Goal: Task Accomplishment & Management: Manage account settings

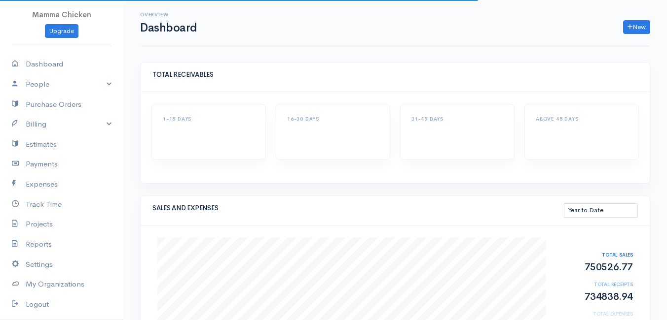
select select "thistoyear"
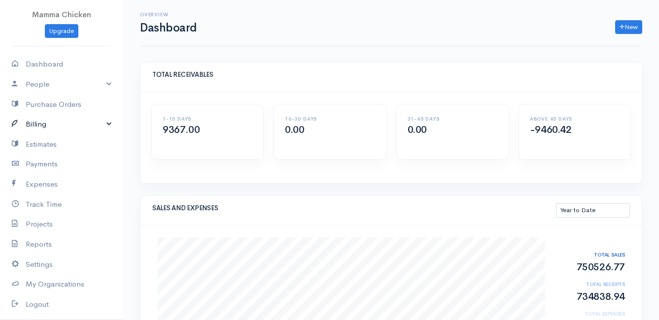
click at [39, 125] on link "Billing" at bounding box center [61, 124] width 123 height 20
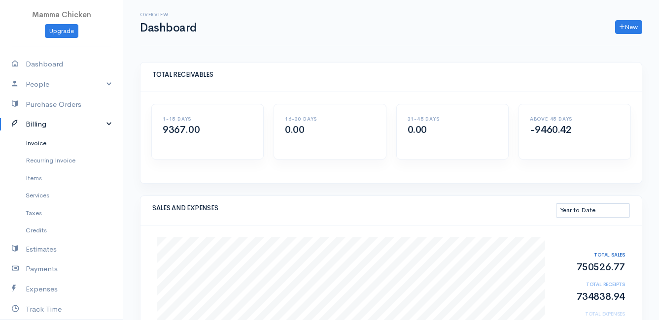
click at [46, 141] on link "Invoice" at bounding box center [61, 144] width 123 height 18
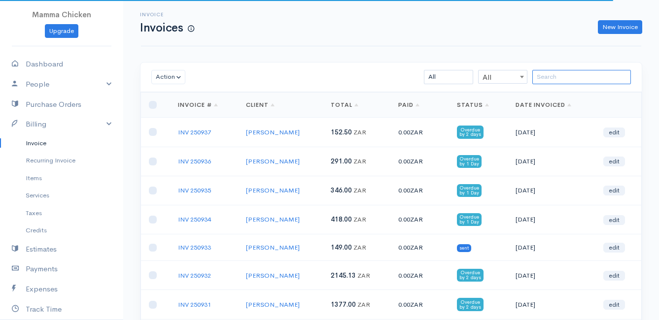
click at [565, 77] on input "search" at bounding box center [581, 77] width 99 height 14
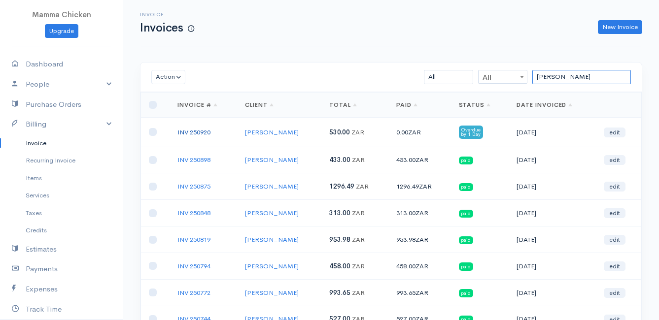
type input "[PERSON_NAME]"
click at [202, 130] on link "INV 250920" at bounding box center [193, 132] width 33 height 8
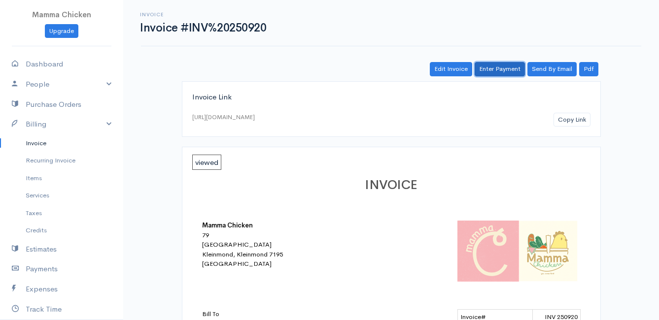
click at [507, 72] on link "Enter Payment" at bounding box center [500, 69] width 50 height 14
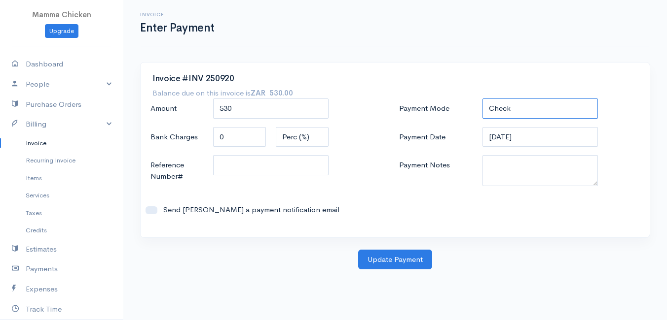
click at [529, 107] on select "Check Bank Transfer Credit Cash Debit ACH VISA MASTERCARD AMEX DISCOVER DINERS …" at bounding box center [539, 109] width 115 height 20
select select "Bank Transfer"
click at [482, 99] on select "Check Bank Transfer Credit Cash Debit ACH VISA MASTERCARD AMEX DISCOVER DINERS …" at bounding box center [539, 109] width 115 height 20
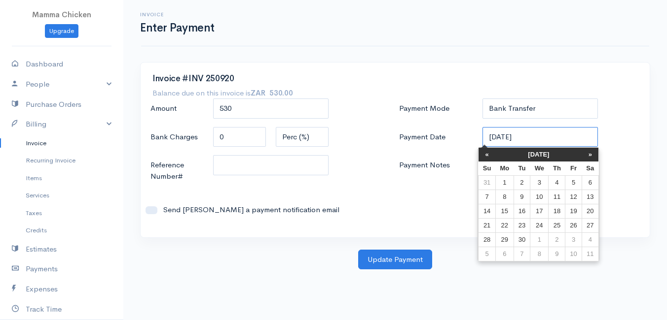
click at [542, 139] on input "[DATE]" at bounding box center [539, 137] width 115 height 20
click at [366, 185] on div "Reference Number#" at bounding box center [270, 171] width 250 height 32
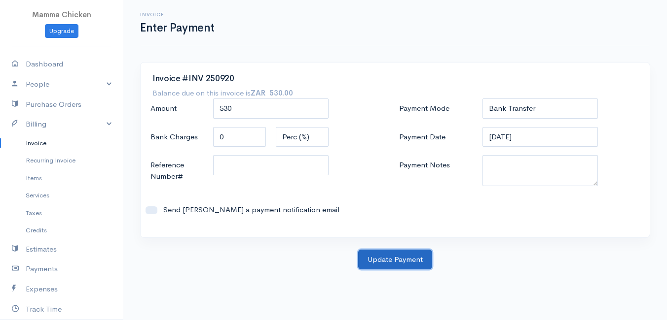
click at [398, 260] on button "Update Payment" at bounding box center [395, 260] width 74 height 20
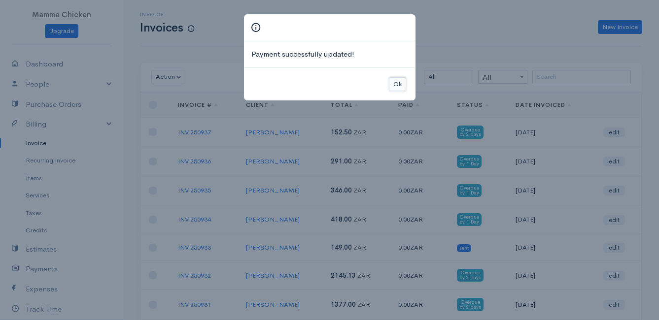
click at [398, 84] on button "Ok" at bounding box center [397, 84] width 17 height 14
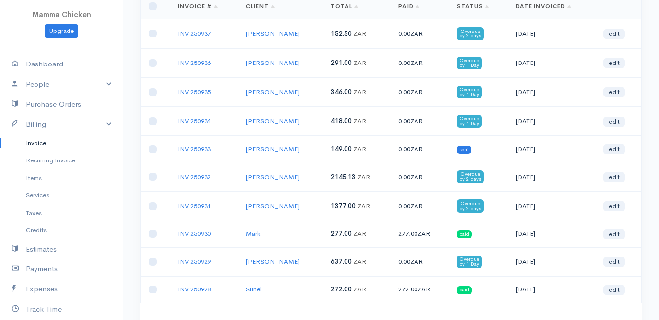
scroll to position [148, 0]
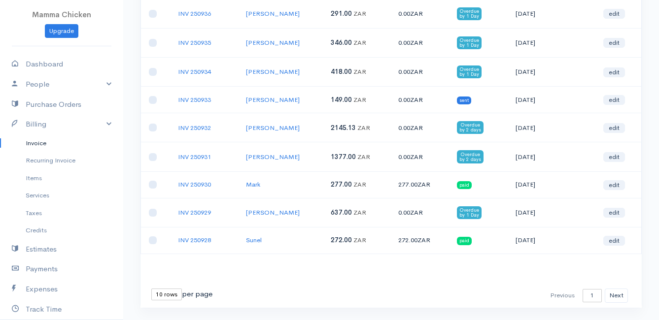
click at [177, 298] on select "10 rows 25 rows 50 rows" at bounding box center [166, 295] width 31 height 12
select select "50"
click at [151, 289] on select "10 rows 25 rows 50 rows" at bounding box center [166, 295] width 31 height 12
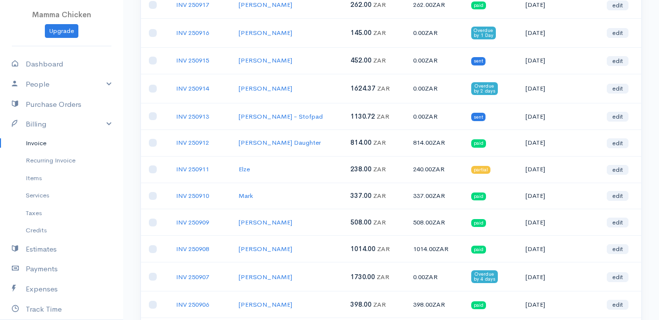
scroll to position [642, 0]
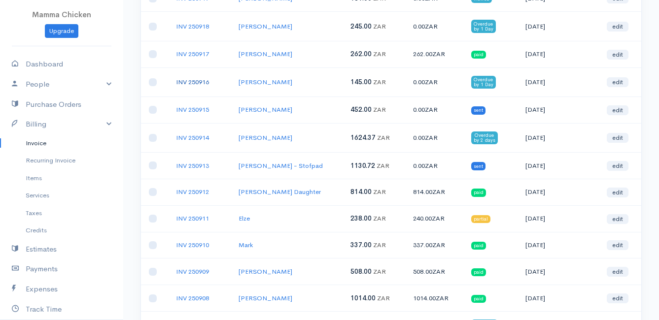
click at [192, 78] on link "INV 250916" at bounding box center [192, 82] width 33 height 8
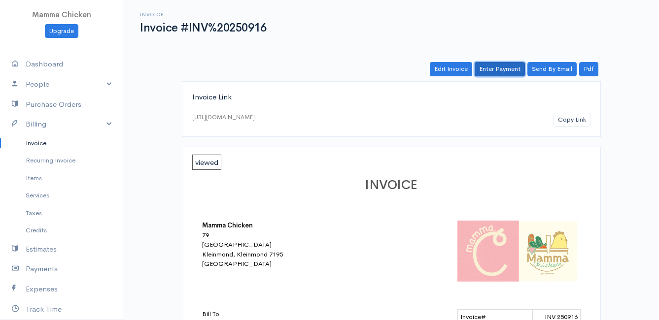
click at [501, 71] on link "Enter Payment" at bounding box center [500, 69] width 50 height 14
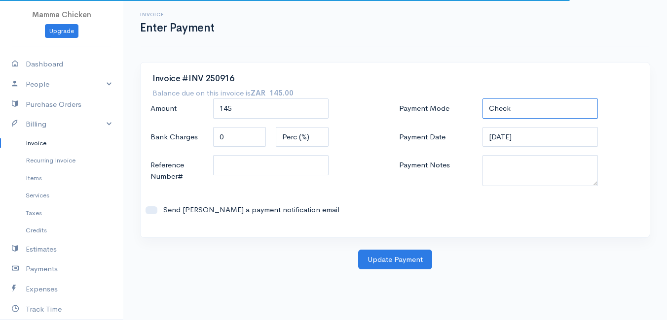
click at [507, 109] on select "Check Bank Transfer Credit Cash Debit ACH VISA MASTERCARD AMEX DISCOVER DINERS …" at bounding box center [539, 109] width 115 height 20
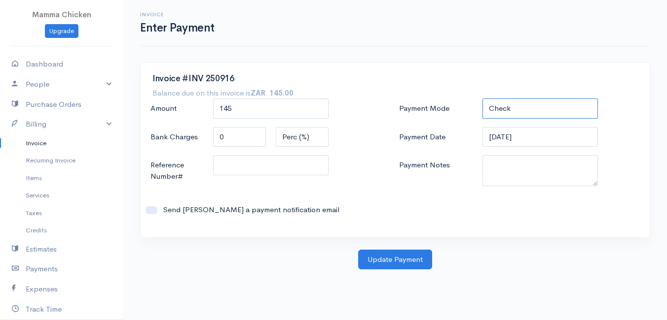
select select "Bank Transfer"
click at [482, 99] on select "Check Bank Transfer Credit Cash Debit ACH VISA MASTERCARD AMEX DISCOVER DINERS …" at bounding box center [539, 109] width 115 height 20
click at [393, 260] on button "Update Payment" at bounding box center [395, 260] width 74 height 20
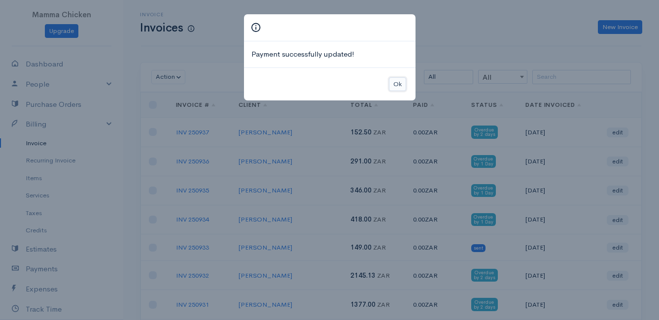
click at [400, 85] on button "Ok" at bounding box center [397, 84] width 17 height 14
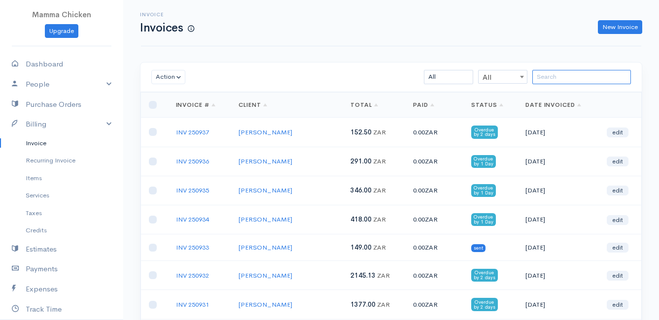
click at [558, 81] on input "search" at bounding box center [581, 77] width 99 height 14
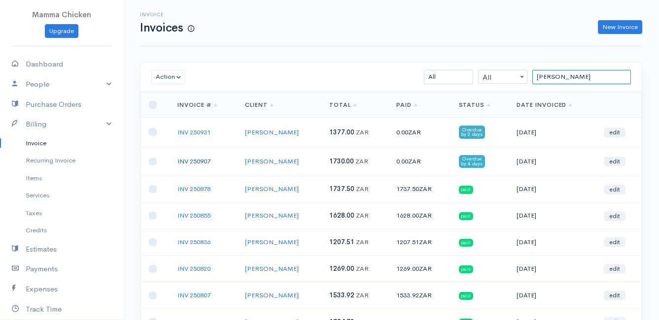
type input "[PERSON_NAME]"
click at [207, 162] on link "INV 250907" at bounding box center [193, 161] width 33 height 8
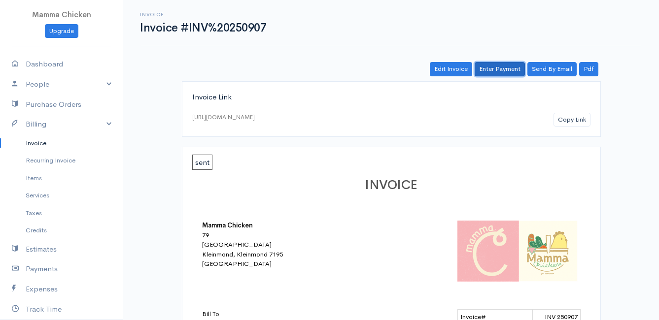
click at [499, 68] on link "Enter Payment" at bounding box center [500, 69] width 50 height 14
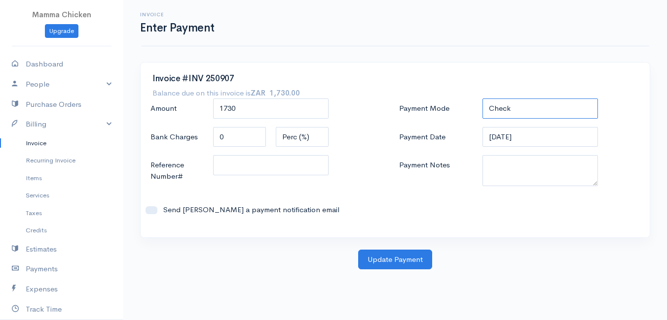
click at [535, 108] on select "Check Bank Transfer Credit Cash Debit ACH VISA MASTERCARD AMEX DISCOVER DINERS …" at bounding box center [539, 109] width 115 height 20
select select "Bank Transfer"
click at [482, 99] on select "Check Bank Transfer Credit Cash Debit ACH VISA MASTERCARD AMEX DISCOVER DINERS …" at bounding box center [539, 109] width 115 height 20
click at [543, 138] on input "[DATE]" at bounding box center [539, 137] width 115 height 20
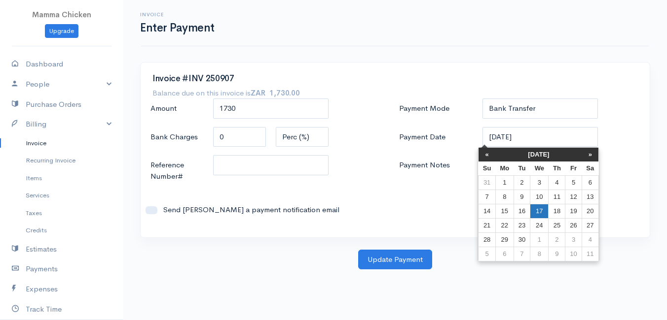
click at [535, 211] on td "17" at bounding box center [539, 211] width 18 height 14
type input "[DATE]"
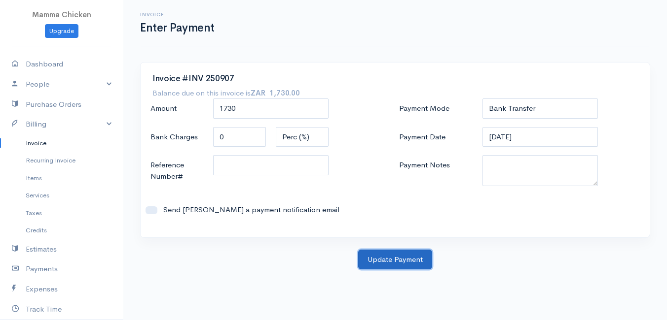
click at [397, 258] on button "Update Payment" at bounding box center [395, 260] width 74 height 20
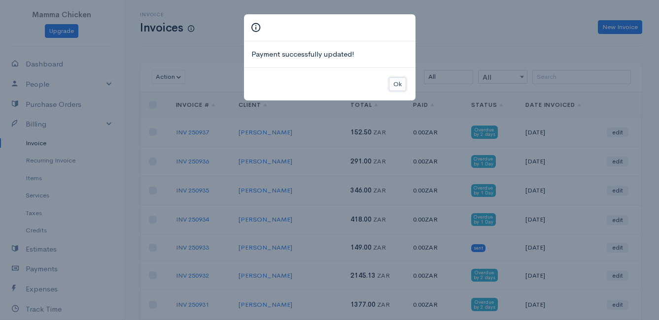
click at [396, 85] on button "Ok" at bounding box center [397, 84] width 17 height 14
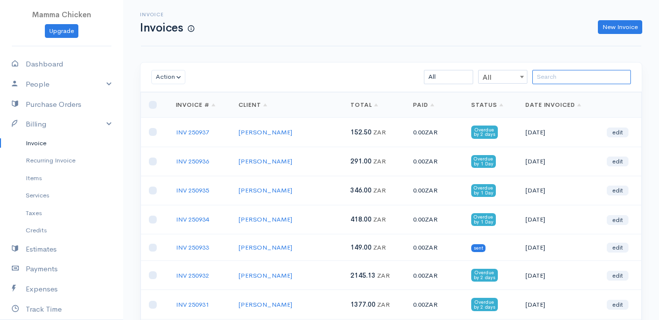
click at [540, 77] on input "search" at bounding box center [581, 77] width 99 height 14
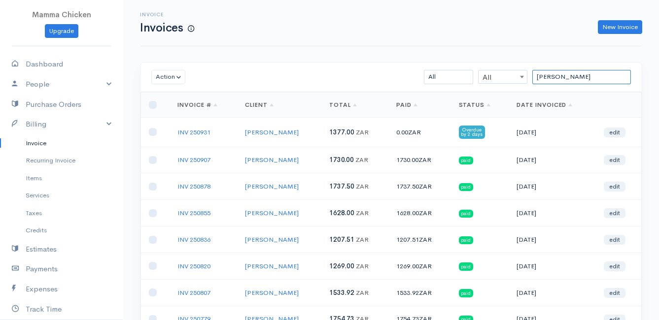
type input "[PERSON_NAME]"
click at [191, 131] on link "INV 250931" at bounding box center [193, 132] width 33 height 8
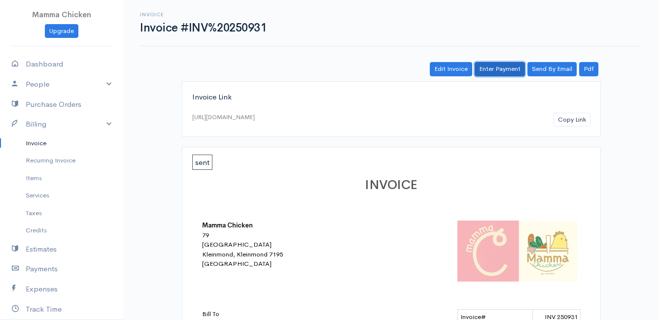
click at [498, 68] on link "Enter Payment" at bounding box center [500, 69] width 50 height 14
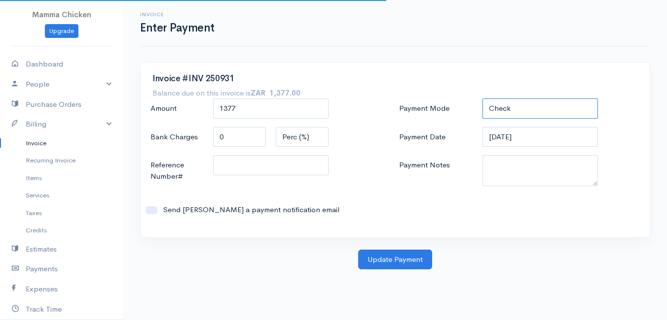
click at [548, 104] on select "Check Bank Transfer Credit Cash Debit ACH VISA MASTERCARD AMEX DISCOVER DINERS …" at bounding box center [539, 109] width 115 height 20
select select "Bank Transfer"
click at [482, 99] on select "Check Bank Transfer Credit Cash Debit ACH VISA MASTERCARD AMEX DISCOVER DINERS …" at bounding box center [539, 109] width 115 height 20
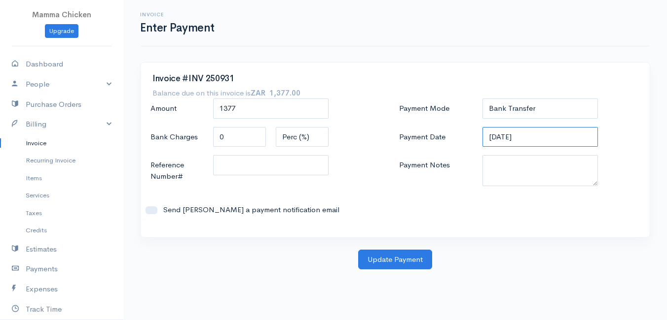
click at [547, 135] on input "[DATE]" at bounding box center [539, 137] width 115 height 20
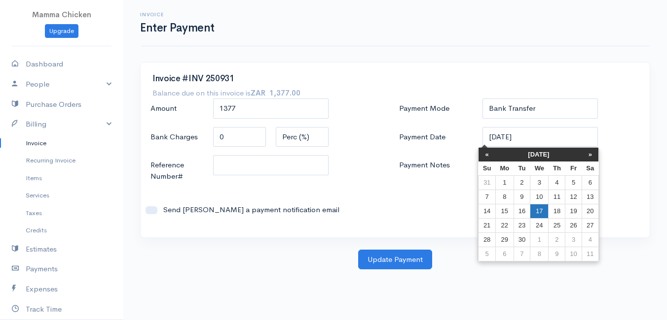
click at [540, 212] on td "17" at bounding box center [539, 211] width 18 height 14
type input "[DATE]"
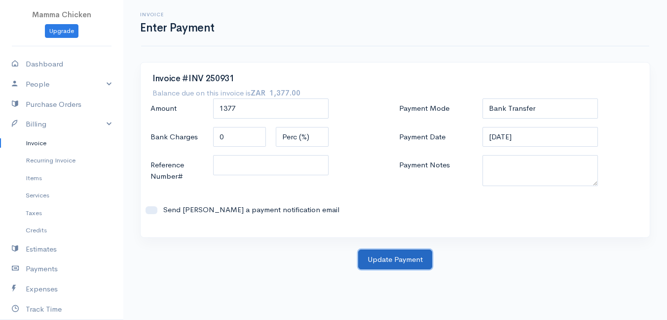
click at [398, 260] on button "Update Payment" at bounding box center [395, 260] width 74 height 20
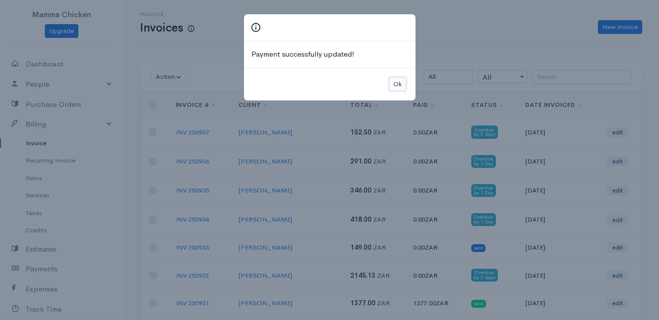
click at [396, 82] on button "Ok" at bounding box center [397, 84] width 17 height 14
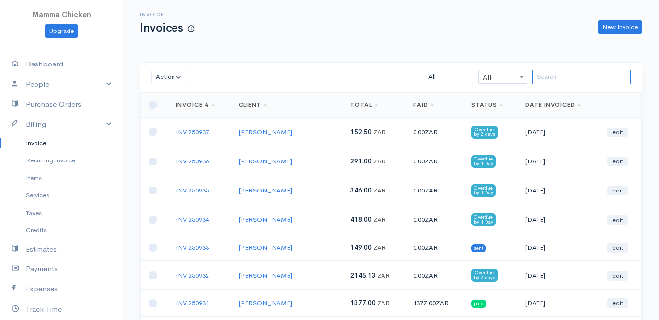
click at [549, 80] on input "search" at bounding box center [581, 77] width 99 height 14
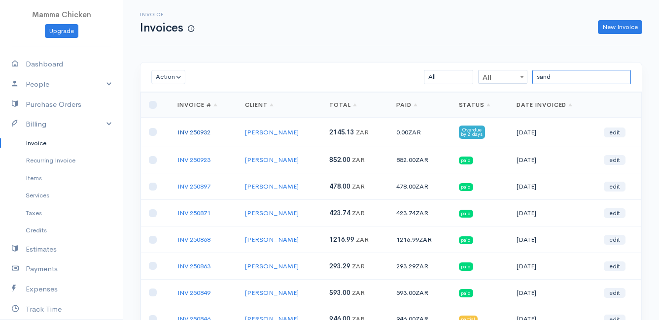
type input "sand"
click at [200, 133] on link "INV 250932" at bounding box center [193, 132] width 33 height 8
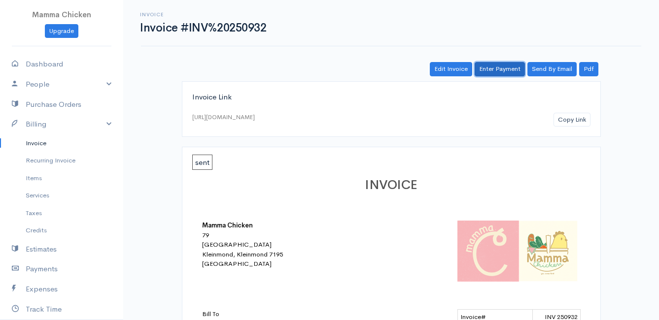
click at [499, 69] on link "Enter Payment" at bounding box center [500, 69] width 50 height 14
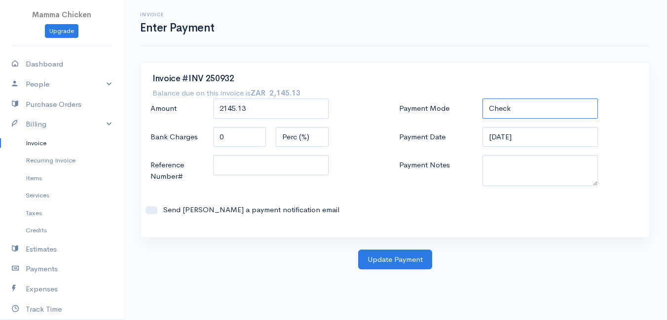
click at [537, 110] on select "Check Bank Transfer Credit Cash Debit ACH VISA MASTERCARD AMEX DISCOVER DINERS …" at bounding box center [539, 109] width 115 height 20
select select "Bank Transfer"
click at [482, 99] on select "Check Bank Transfer Credit Cash Debit ACH VISA MASTERCARD AMEX DISCOVER DINERS …" at bounding box center [539, 109] width 115 height 20
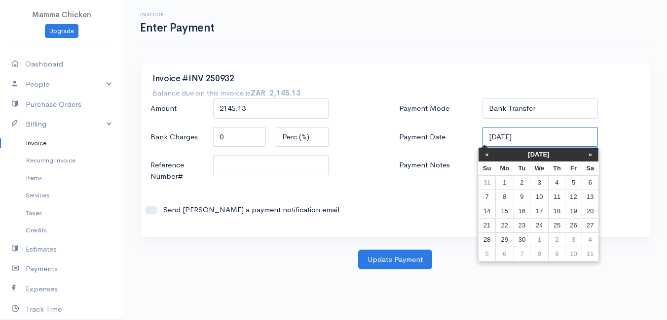
click at [541, 138] on input "[DATE]" at bounding box center [539, 137] width 115 height 20
click at [541, 209] on td "17" at bounding box center [539, 211] width 18 height 14
type input "[DATE]"
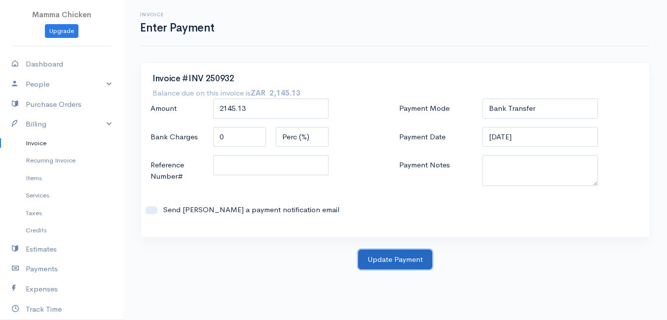
click at [411, 258] on button "Update Payment" at bounding box center [395, 260] width 74 height 20
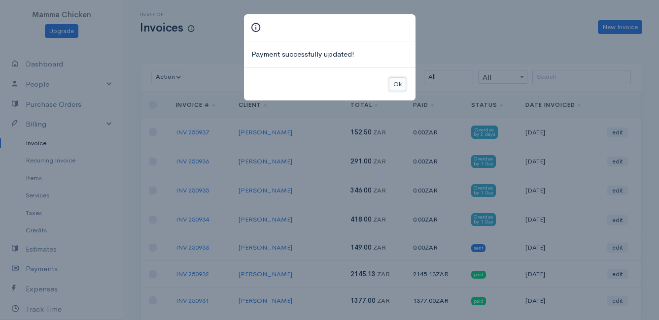
click at [396, 81] on button "Ok" at bounding box center [397, 84] width 17 height 14
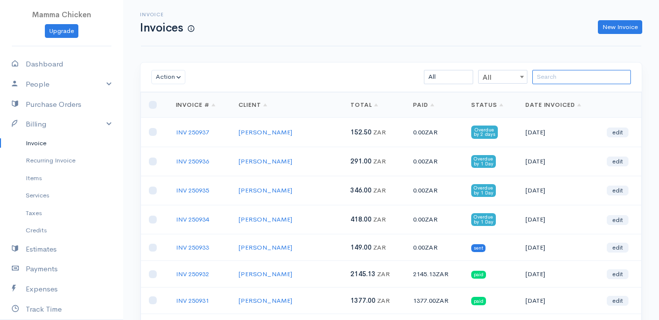
click at [548, 74] on input "search" at bounding box center [581, 77] width 99 height 14
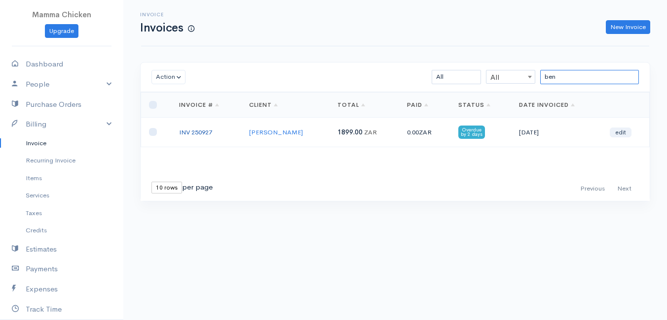
type input "ben"
click at [206, 130] on link "INV 250927" at bounding box center [195, 132] width 33 height 8
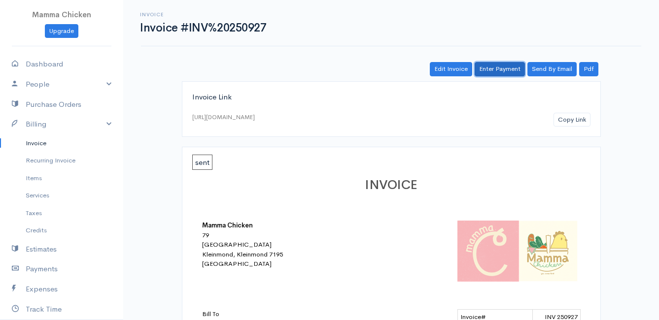
click at [498, 69] on link "Enter Payment" at bounding box center [500, 69] width 50 height 14
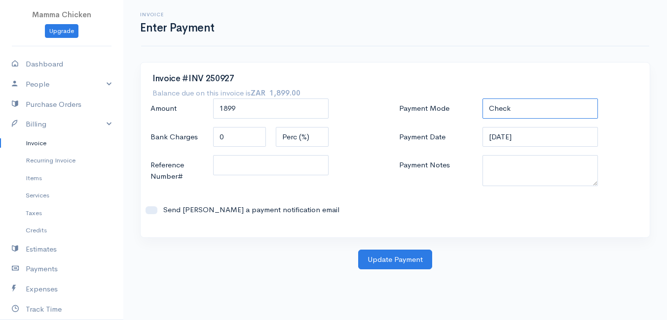
click at [519, 104] on select "Check Bank Transfer Credit Cash Debit ACH VISA MASTERCARD AMEX DISCOVER DINERS …" at bounding box center [539, 109] width 115 height 20
select select "Bank Transfer"
click at [482, 99] on select "Check Bank Transfer Credit Cash Debit ACH VISA MASTERCARD AMEX DISCOVER DINERS …" at bounding box center [539, 109] width 115 height 20
click at [539, 139] on input "[DATE]" at bounding box center [539, 137] width 115 height 20
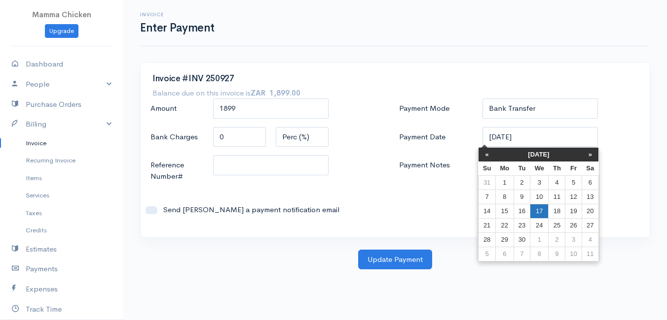
click at [538, 210] on td "17" at bounding box center [539, 211] width 18 height 14
type input "[DATE]"
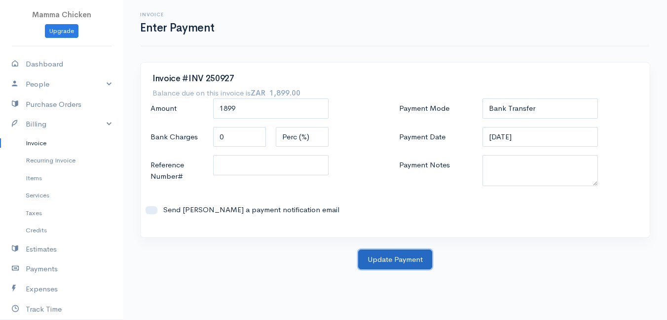
click at [389, 254] on button "Update Payment" at bounding box center [395, 260] width 74 height 20
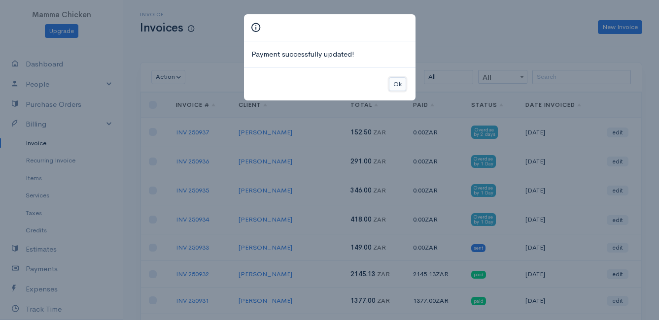
click at [397, 77] on button "Ok" at bounding box center [397, 84] width 17 height 14
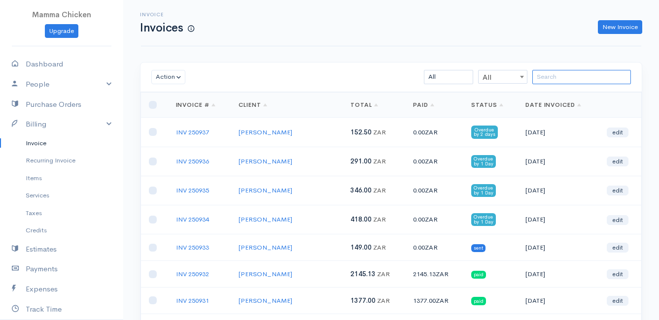
click at [548, 75] on input "search" at bounding box center [581, 77] width 99 height 14
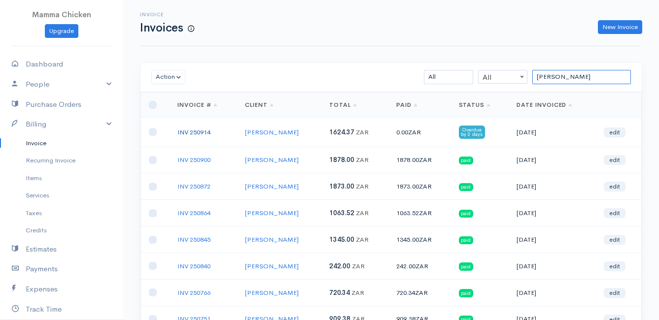
type input "[PERSON_NAME]"
click at [203, 131] on link "INV 250914" at bounding box center [193, 132] width 33 height 8
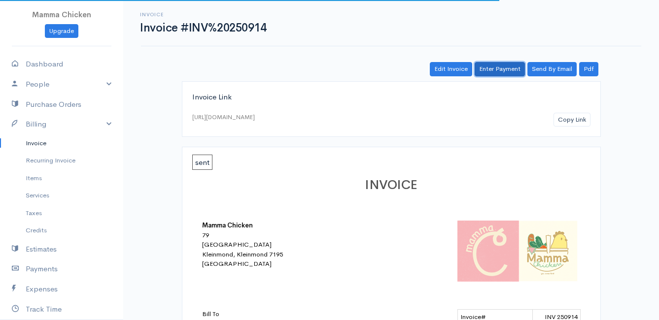
click at [503, 66] on link "Enter Payment" at bounding box center [500, 69] width 50 height 14
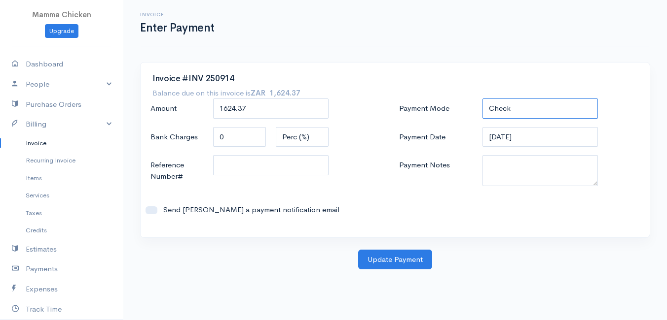
click at [520, 106] on select "Check Bank Transfer Credit Cash Debit ACH VISA MASTERCARD AMEX DISCOVER DINERS …" at bounding box center [539, 109] width 115 height 20
select select "Bank Transfer"
click at [482, 99] on select "Check Bank Transfer Credit Cash Debit ACH VISA MASTERCARD AMEX DISCOVER DINERS …" at bounding box center [539, 109] width 115 height 20
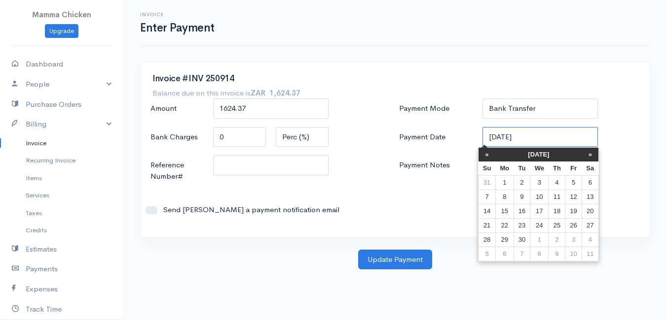
click at [538, 139] on input "[DATE]" at bounding box center [539, 137] width 115 height 20
click at [540, 211] on td "17" at bounding box center [539, 211] width 18 height 14
type input "[DATE]"
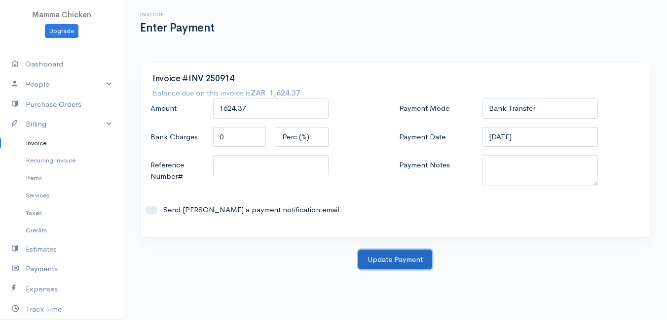
click at [386, 260] on button "Update Payment" at bounding box center [395, 260] width 74 height 20
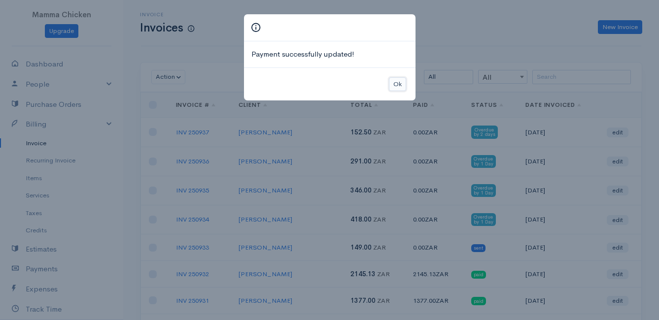
click at [401, 87] on button "Ok" at bounding box center [397, 84] width 17 height 14
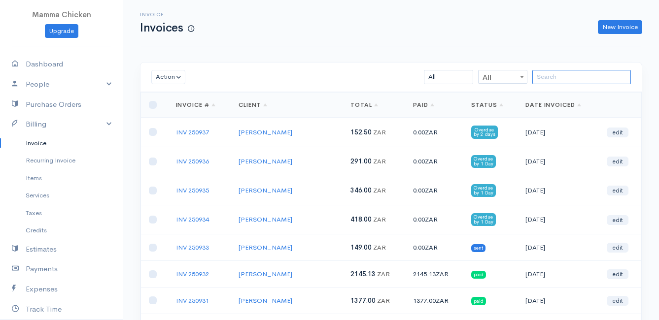
click at [564, 79] on input "search" at bounding box center [581, 77] width 99 height 14
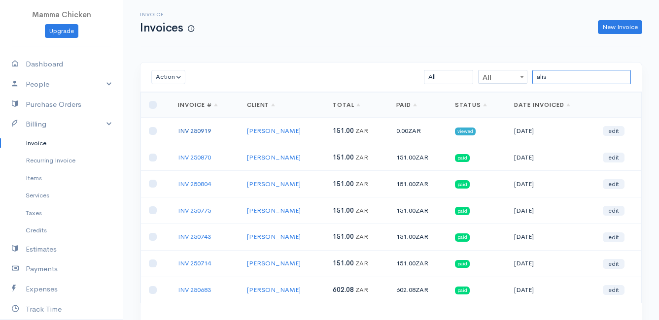
type input "alis"
click at [194, 131] on link "INV 250919" at bounding box center [194, 131] width 33 height 8
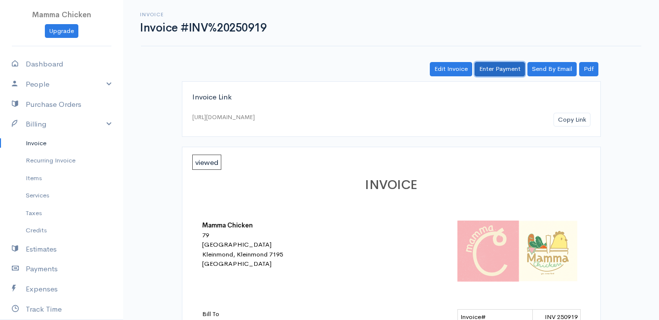
click at [504, 70] on link "Enter Payment" at bounding box center [500, 69] width 50 height 14
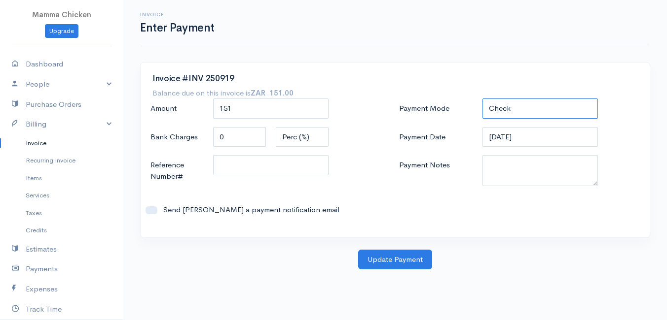
click at [513, 109] on select "Check Bank Transfer Credit Cash Debit ACH VISA MASTERCARD AMEX DISCOVER DINERS …" at bounding box center [539, 109] width 115 height 20
select select "Bank Transfer"
click at [482, 99] on select "Check Bank Transfer Credit Cash Debit ACH VISA MASTERCARD AMEX DISCOVER DINERS …" at bounding box center [539, 109] width 115 height 20
click at [549, 140] on input "[DATE]" at bounding box center [539, 137] width 115 height 20
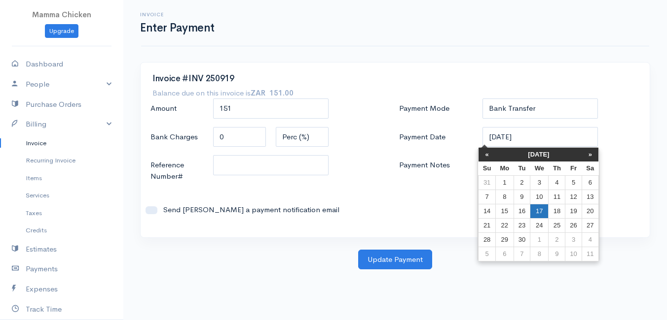
click at [532, 211] on td "17" at bounding box center [539, 211] width 18 height 14
type input "[DATE]"
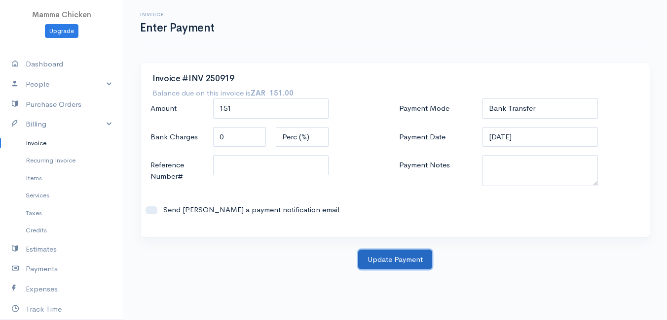
click at [377, 260] on button "Update Payment" at bounding box center [395, 260] width 74 height 20
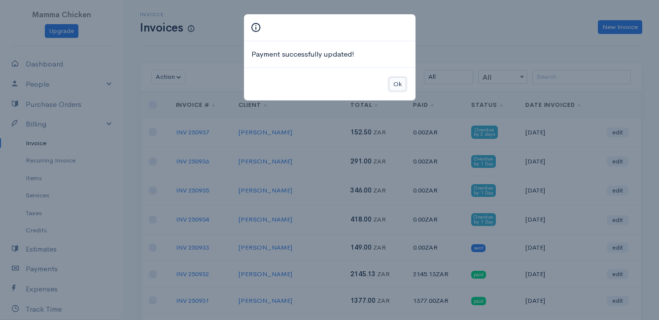
click at [394, 86] on button "Ok" at bounding box center [397, 84] width 17 height 14
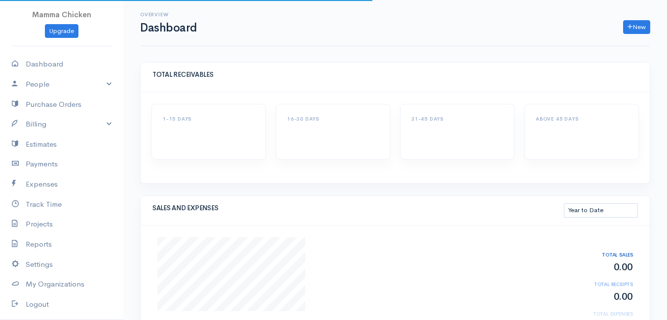
select select "thistoyear"
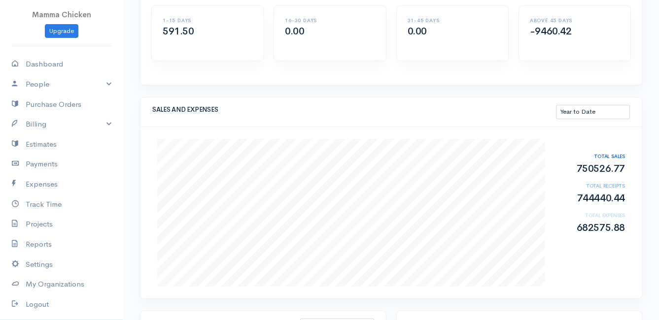
scroll to position [148, 0]
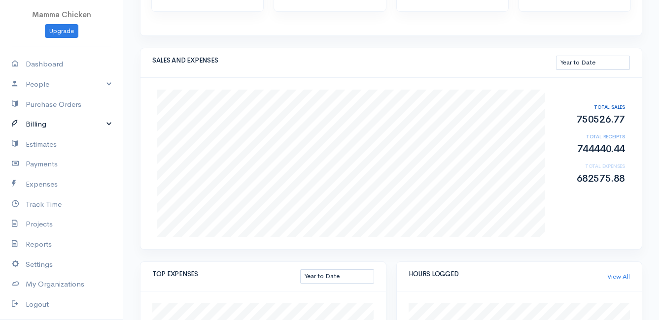
click at [44, 124] on link "Billing" at bounding box center [61, 124] width 123 height 20
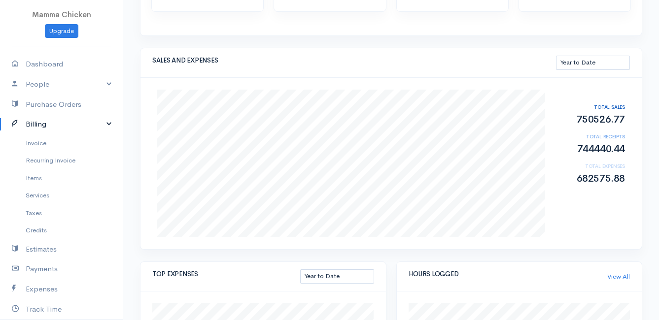
click at [55, 121] on link "Billing" at bounding box center [61, 124] width 123 height 20
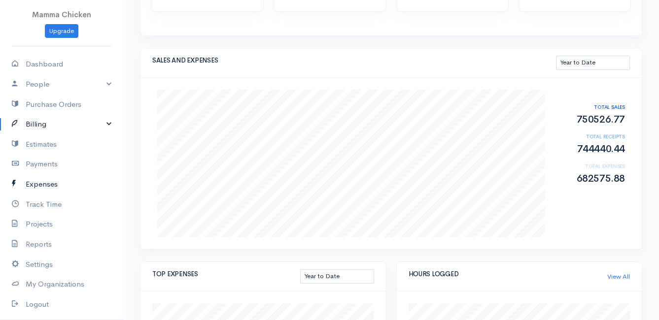
click at [49, 180] on link "Expenses" at bounding box center [61, 185] width 123 height 20
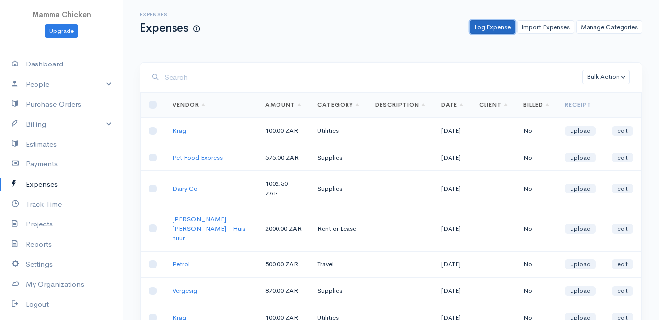
click at [496, 29] on link "Log Expense" at bounding box center [492, 27] width 45 height 14
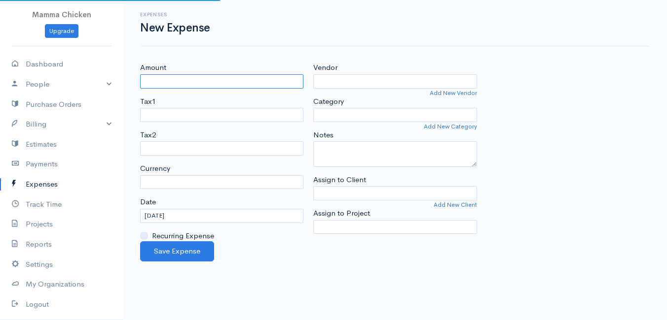
click at [193, 85] on input "Amount" at bounding box center [221, 81] width 163 height 14
select select "ZAR"
type input "1022.40"
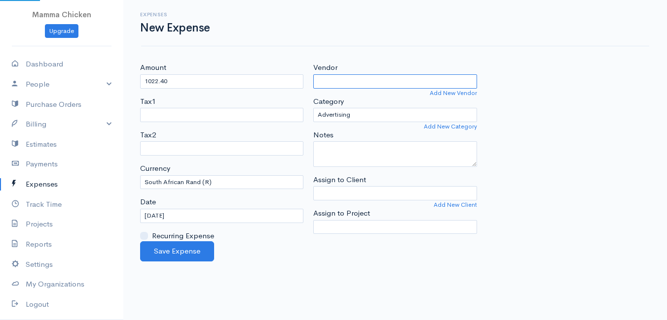
click at [339, 84] on input "Vendor" at bounding box center [394, 81] width 163 height 14
type input "Saxon Beef"
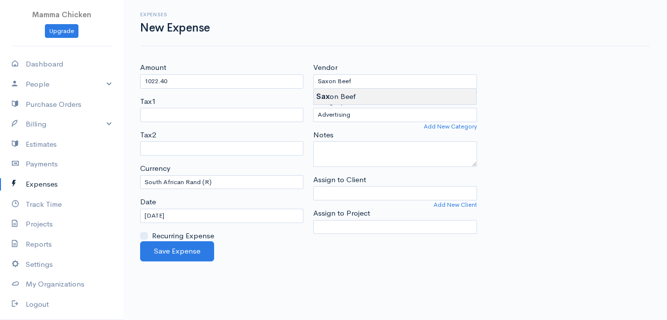
click at [341, 93] on body "Mamma Chicken Upgrade Dashboard People Clients Vendors Staff Users Purchase Ord…" at bounding box center [333, 160] width 667 height 320
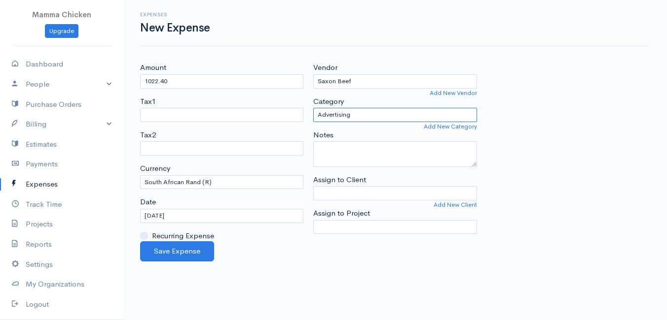
click at [377, 113] on select "Advertising Car & Truck Expenses Contractors Education Education and Training E…" at bounding box center [394, 115] width 163 height 14
select select "Supplies"
click at [313, 108] on select "Advertising Car & Truck Expenses Contractors Education Education and Training E…" at bounding box center [394, 115] width 163 height 14
click at [225, 219] on input "[DATE]" at bounding box center [221, 216] width 163 height 14
click at [249, 251] on div "Save Expense" at bounding box center [395, 252] width 520 height 20
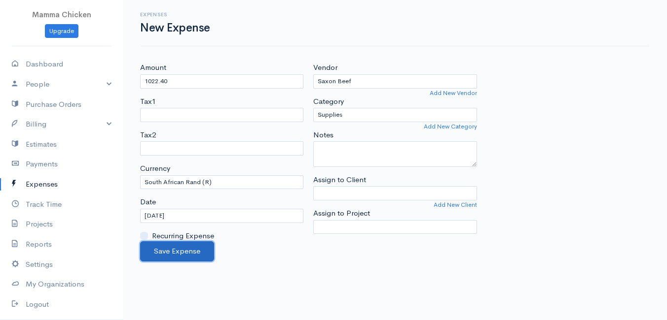
click at [177, 251] on button "Save Expense" at bounding box center [177, 252] width 74 height 20
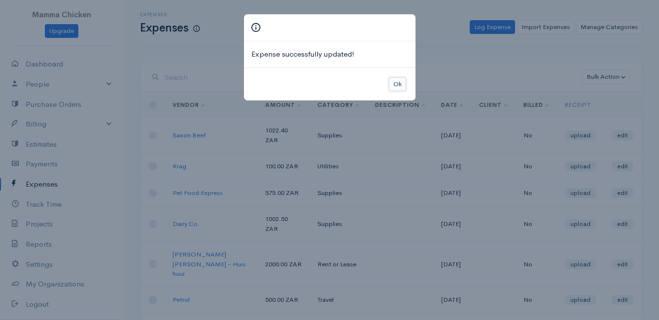
click at [400, 78] on button "Ok" at bounding box center [397, 84] width 17 height 14
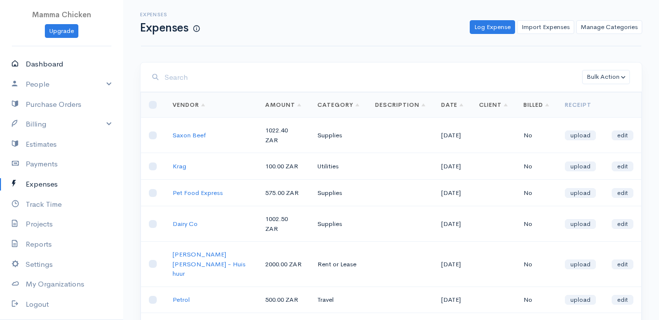
click at [48, 61] on link "Dashboard" at bounding box center [61, 64] width 123 height 20
select select "thistoyear"
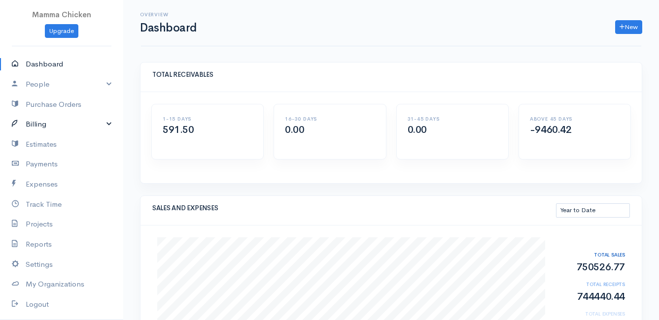
click at [43, 123] on link "Billing" at bounding box center [61, 124] width 123 height 20
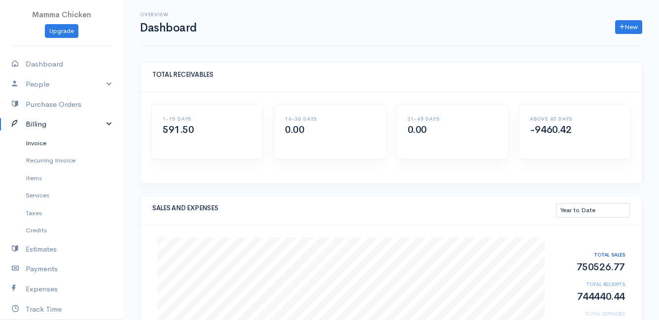
click at [51, 142] on link "Invoice" at bounding box center [61, 144] width 123 height 18
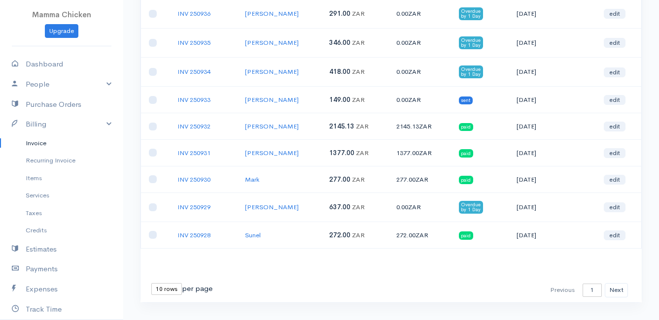
scroll to position [167, 0]
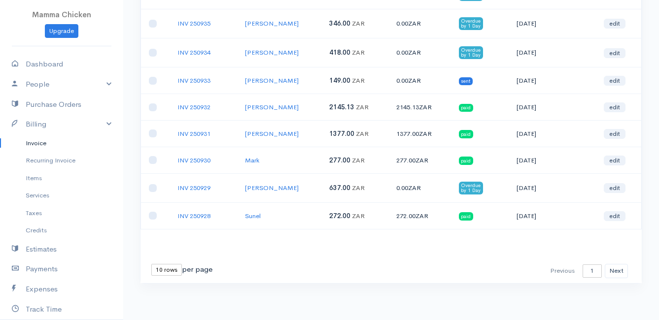
click at [172, 276] on select "10 rows 25 rows 50 rows" at bounding box center [166, 270] width 31 height 12
select select "50"
click at [151, 264] on select "10 rows 25 rows 50 rows" at bounding box center [166, 270] width 31 height 12
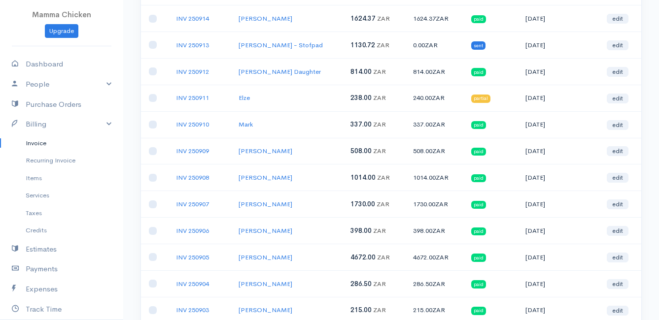
scroll to position [701, 0]
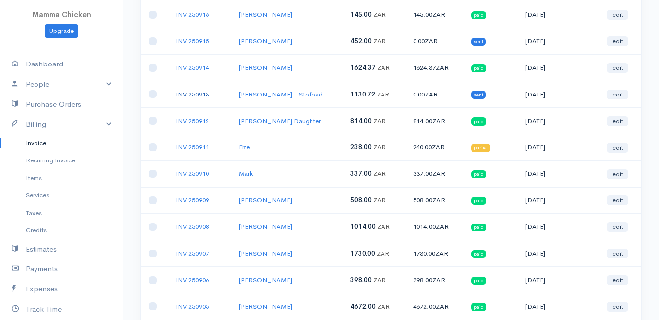
click at [191, 92] on link "INV 250913" at bounding box center [192, 94] width 33 height 8
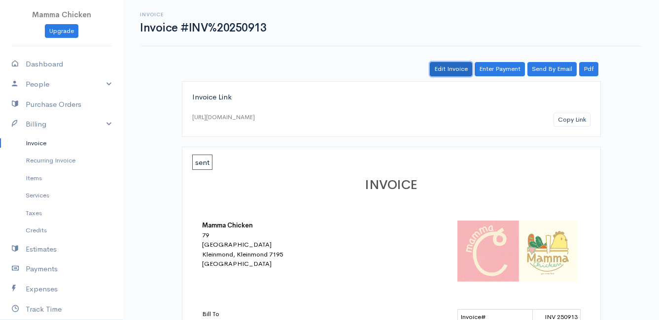
click at [451, 68] on link "Edit Invoice" at bounding box center [451, 69] width 42 height 14
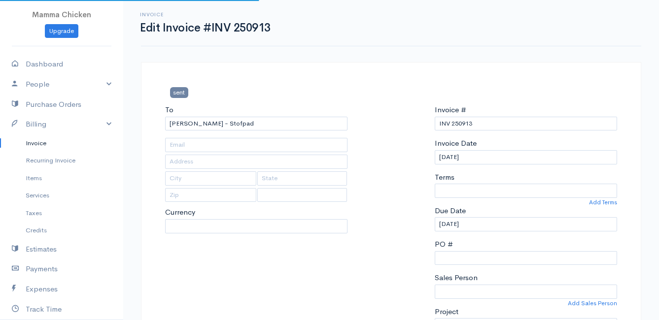
type input "15 van Blommestein Road"
type input "Onrus River"
type input "7201"
select select
select select "[GEOGRAPHIC_DATA]"
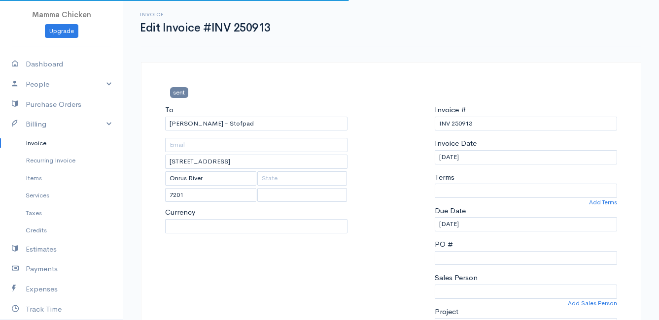
select select "ZAR"
select select "0"
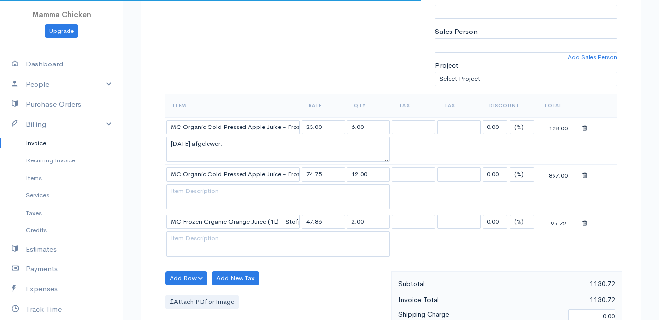
scroll to position [345, 0]
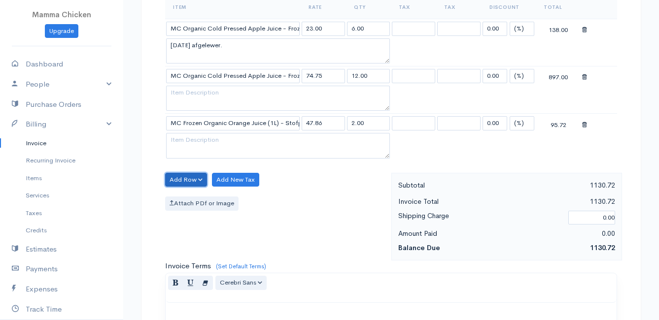
click at [186, 177] on button "Add Row" at bounding box center [186, 180] width 42 height 14
click at [192, 198] on link "Add Item Row" at bounding box center [205, 200] width 78 height 17
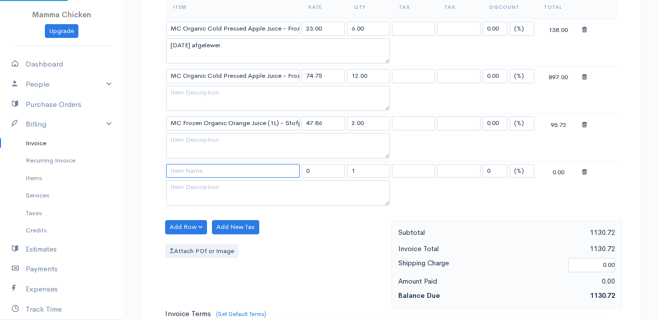
click at [190, 168] on input at bounding box center [233, 171] width 134 height 14
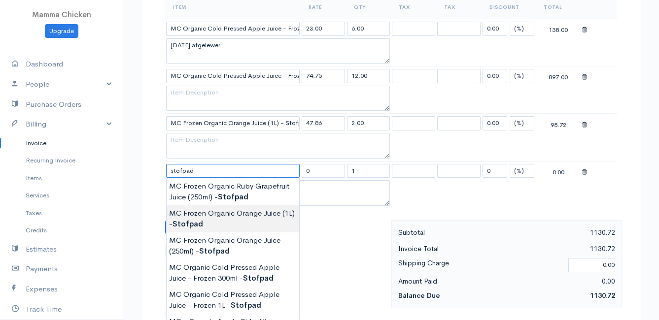
scroll to position [394, 0]
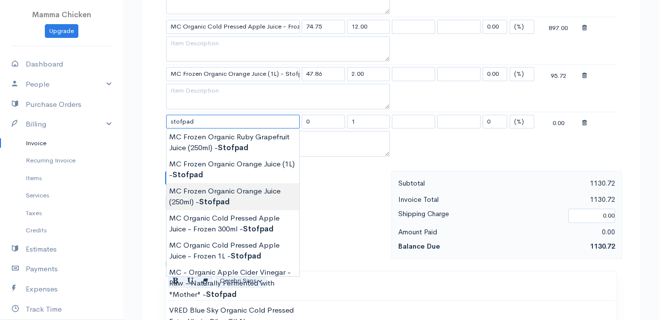
type input "MC Frozen Organic Orange Juice (250ml) - Stofpad"
type input "18.75"
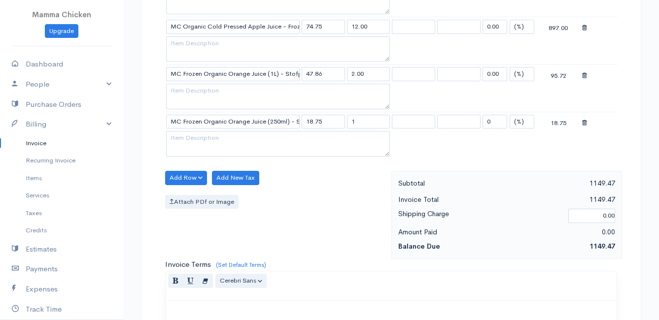
click at [250, 197] on body "Mamma Chicken Upgrade Dashboard People Clients Vendors Staff Users Purchase Ord…" at bounding box center [329, 103] width 659 height 994
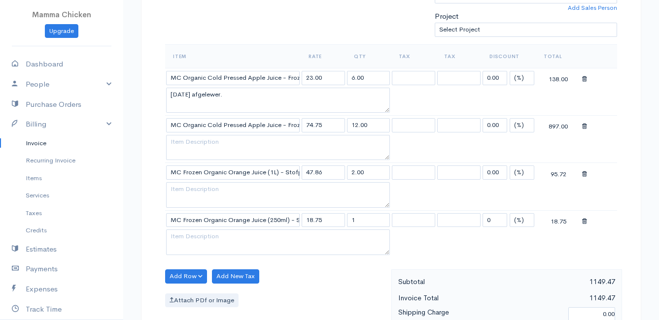
scroll to position [345, 0]
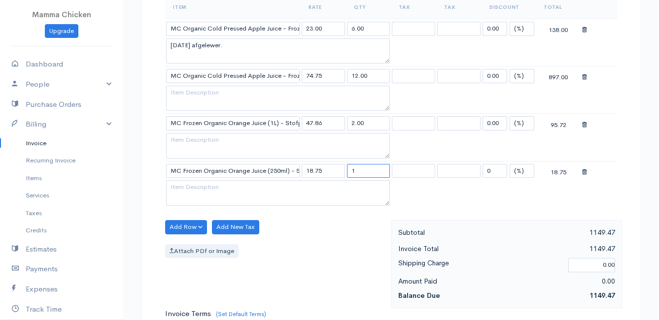
drag, startPoint x: 367, startPoint y: 170, endPoint x: 350, endPoint y: 170, distance: 16.8
click at [350, 170] on input "1" at bounding box center [368, 171] width 43 height 14
type input "4"
click at [579, 193] on table "Item Rate Qty Tax Tax Discount Total MC Organic Cold Pressed Apple Juice - Froz…" at bounding box center [391, 101] width 452 height 213
click at [191, 229] on button "Add Row" at bounding box center [186, 227] width 42 height 14
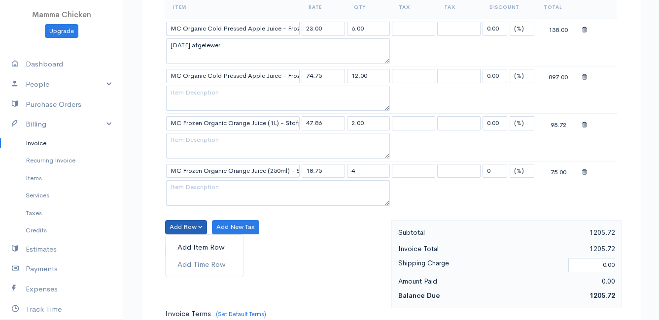
click at [191, 248] on link "Add Item Row" at bounding box center [205, 247] width 78 height 17
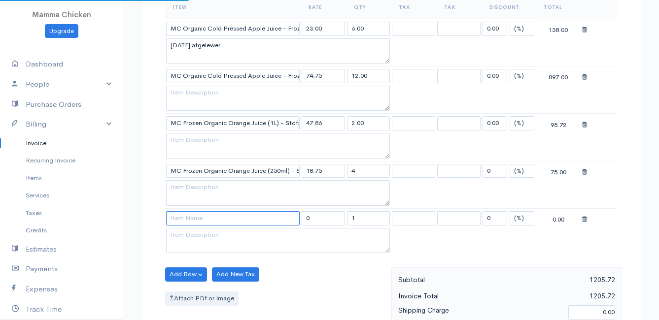
click at [187, 219] on input at bounding box center [233, 219] width 134 height 14
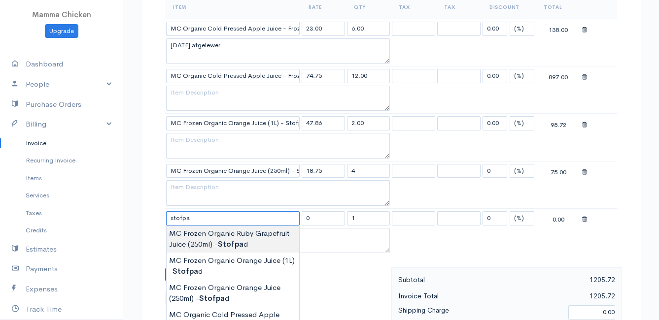
type input "MC Frozen Organic Ruby Grapefruit Juice (250ml) - Stofpad"
type input "18.75"
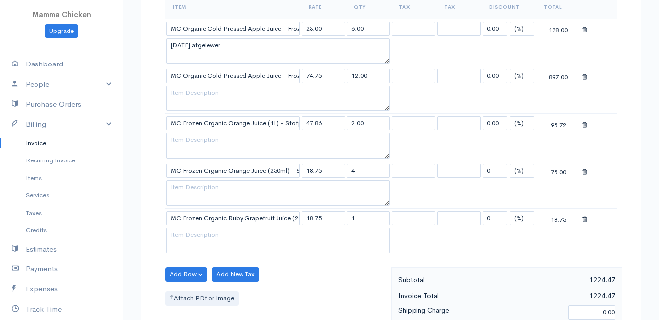
click at [245, 239] on body "Mamma Chicken Upgrade Dashboard People Clients Vendors Staff Users Purchase Ord…" at bounding box center [329, 176] width 659 height 1042
drag, startPoint x: 359, startPoint y: 216, endPoint x: 333, endPoint y: 221, distance: 27.0
click at [333, 221] on tr "MC Frozen Organic Ruby Grapefruit Juice (250ml) - Stofpad 18.75 1 0 (%) Flat 18…" at bounding box center [391, 218] width 452 height 19
type input "4"
click at [314, 293] on div "Attach PDf or Image" at bounding box center [275, 299] width 221 height 14
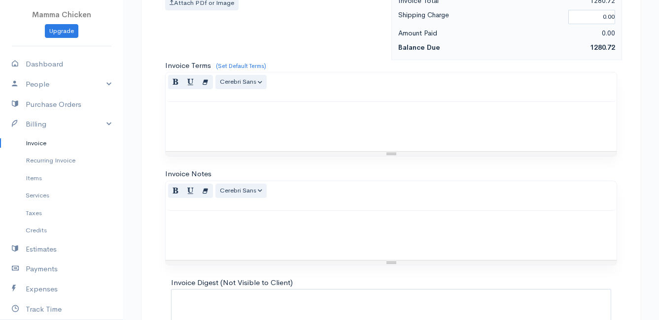
scroll to position [722, 0]
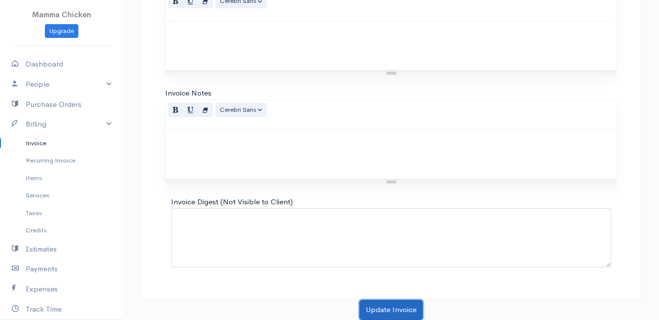
click at [390, 312] on button "Update Invoice" at bounding box center [391, 310] width 64 height 20
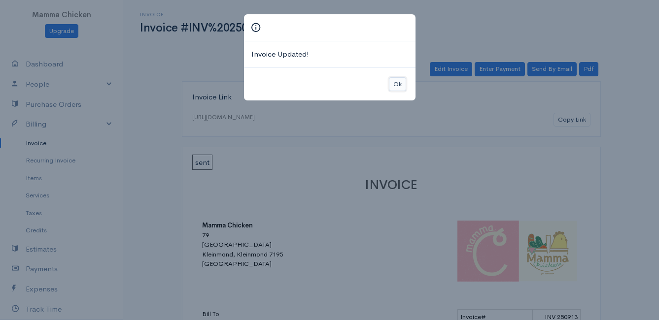
click at [401, 85] on button "Ok" at bounding box center [397, 84] width 17 height 14
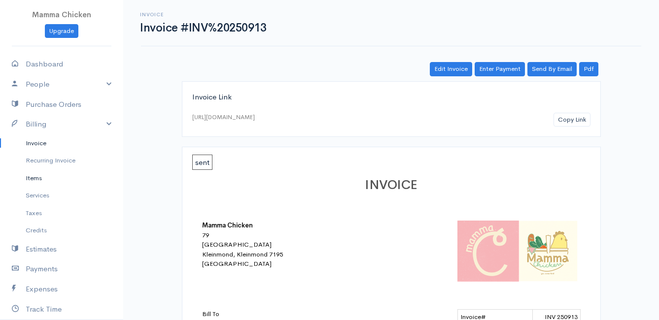
click at [35, 177] on link "Items" at bounding box center [61, 179] width 123 height 18
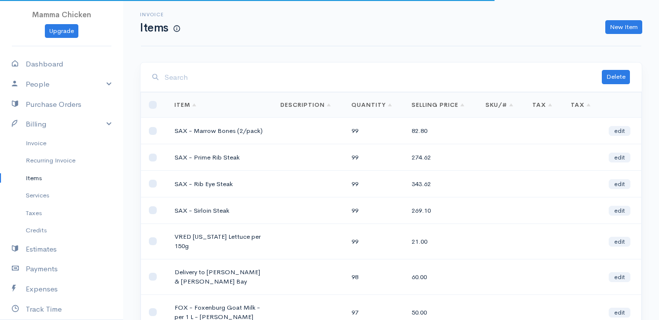
click at [198, 82] on input "search" at bounding box center [383, 78] width 437 height 20
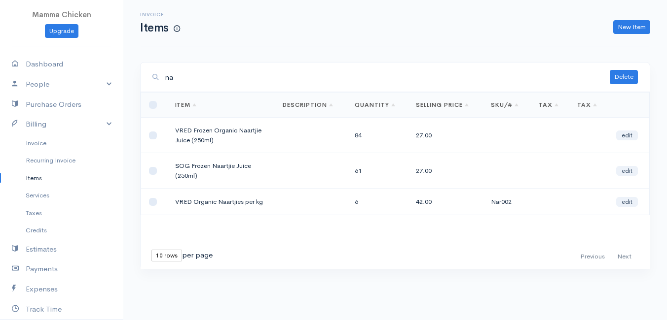
type input "n"
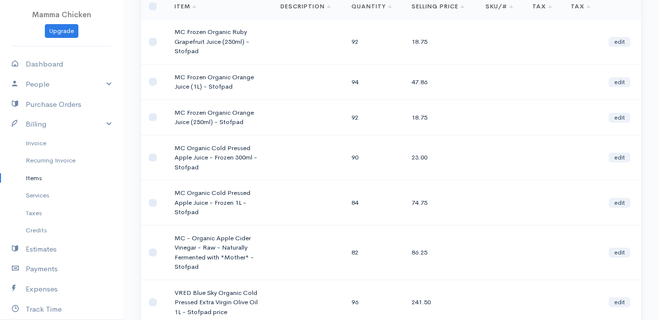
scroll to position [49, 0]
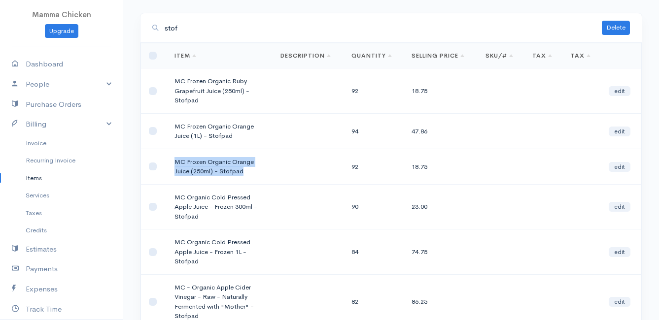
drag, startPoint x: 242, startPoint y: 173, endPoint x: 176, endPoint y: 162, distance: 66.4
click at [176, 162] on td "MC Frozen Organic Orange Juice (250ml) - Stofpad" at bounding box center [220, 166] width 106 height 35
drag, startPoint x: 176, startPoint y: 162, endPoint x: 186, endPoint y: 163, distance: 9.9
copy td "MC Frozen Organic Orange Juice (250ml) - Stofpad"
click at [210, 32] on input "stof" at bounding box center [383, 28] width 437 height 20
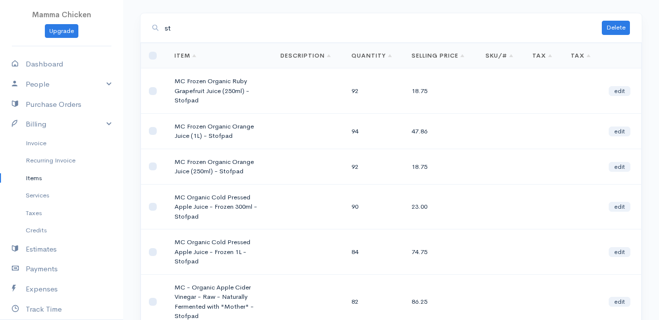
type input "s"
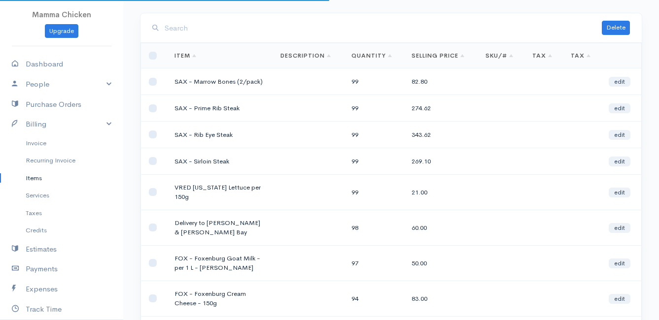
scroll to position [0, 0]
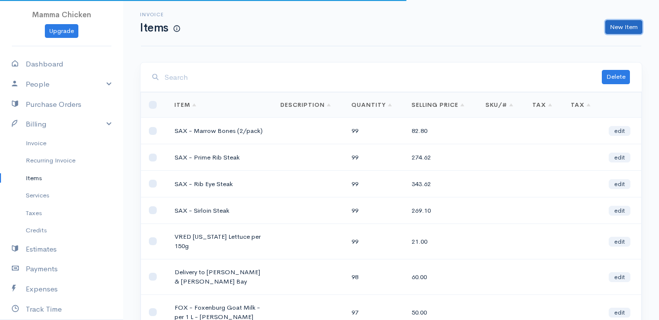
click at [625, 26] on link "New Item" at bounding box center [623, 27] width 37 height 14
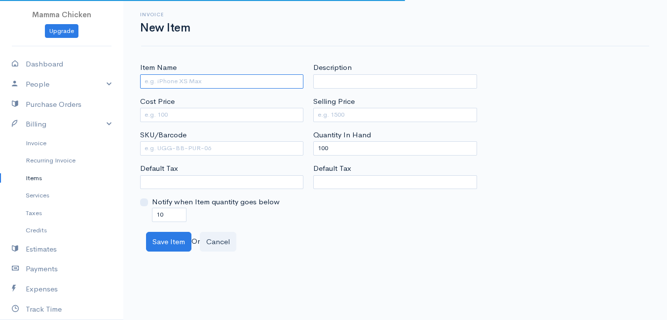
click at [153, 79] on input "Item Name" at bounding box center [221, 81] width 163 height 14
paste input "MC Frozen Organic Orange Juice (250ml) - Stofpad"
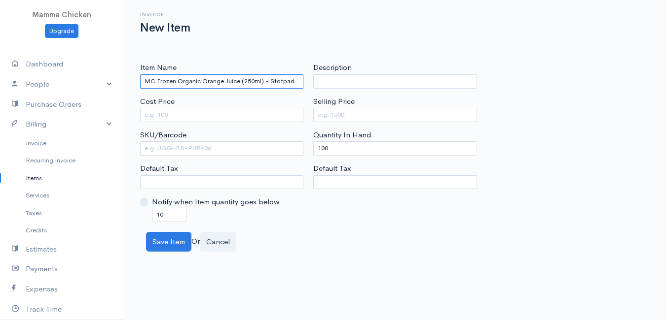
click at [222, 80] on input "MC Frozen Organic Orange Juice (250ml) - Stofpad" at bounding box center [221, 81] width 163 height 14
type input "MC Frozen Organic Naartjie Juice (250ml) - Stofpad"
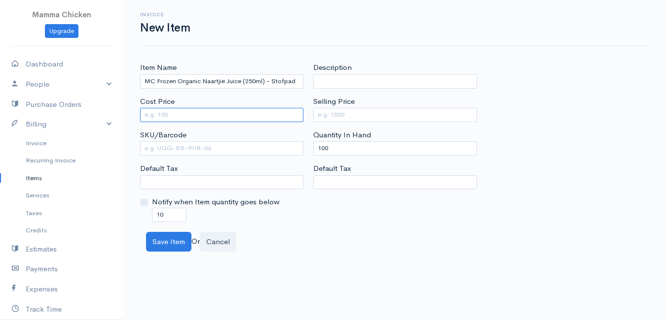
click at [240, 111] on input "Cost Price" at bounding box center [221, 115] width 163 height 14
type input "18.75"
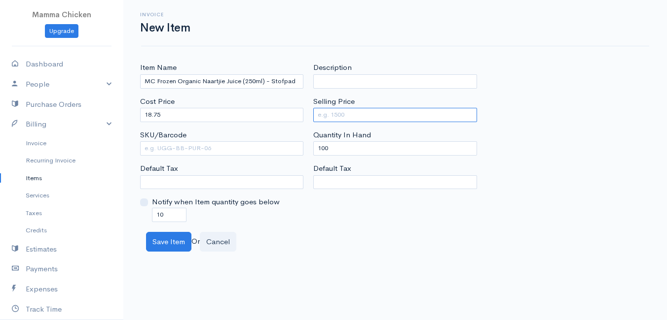
click at [356, 115] on input "Selling Price" at bounding box center [394, 115] width 163 height 14
type input "18.75"
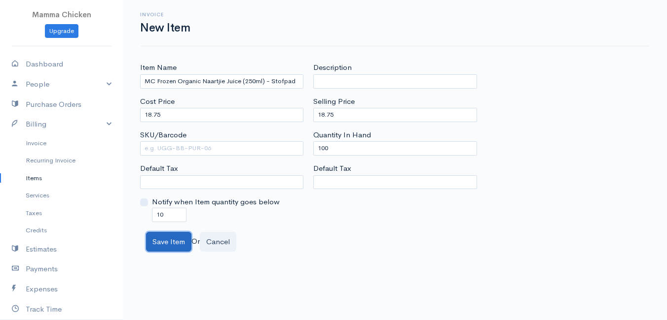
click at [162, 247] on button "Save Item" at bounding box center [168, 242] width 45 height 20
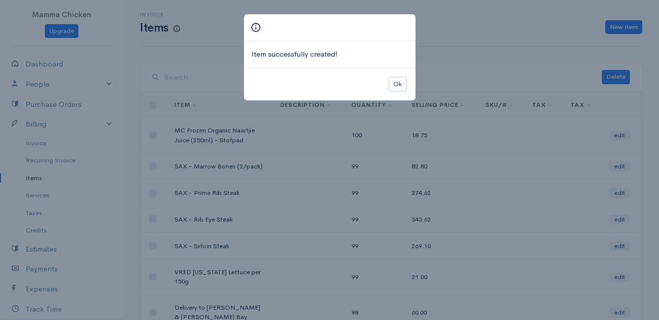
click at [399, 81] on button "Ok" at bounding box center [397, 84] width 17 height 14
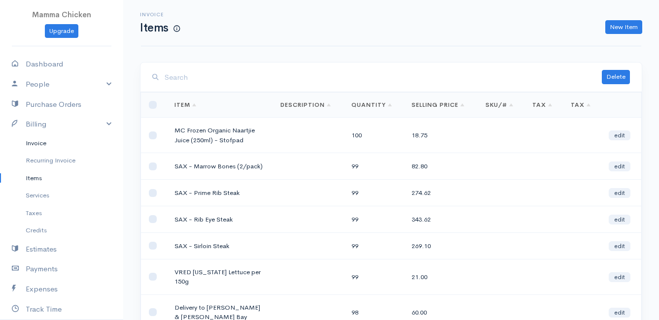
click at [34, 144] on link "Invoice" at bounding box center [61, 144] width 123 height 18
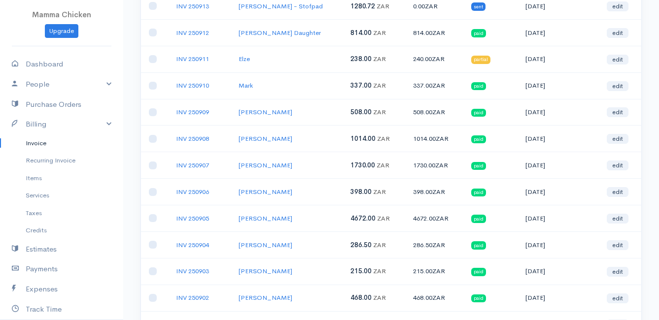
scroll to position [641, 0]
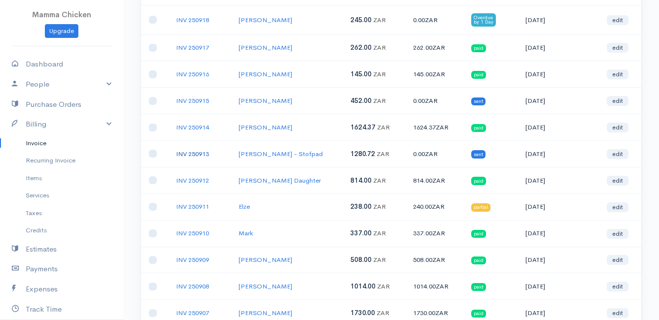
click at [196, 152] on link "INV 250913" at bounding box center [192, 154] width 33 height 8
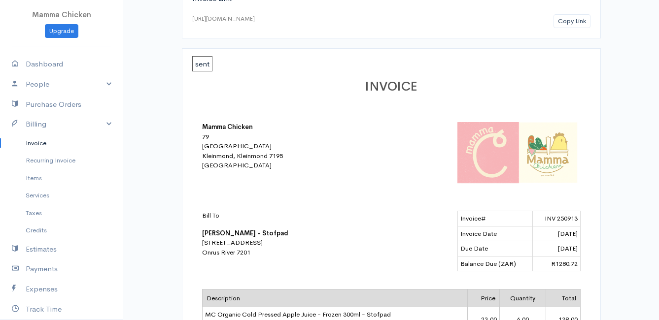
scroll to position [49, 0]
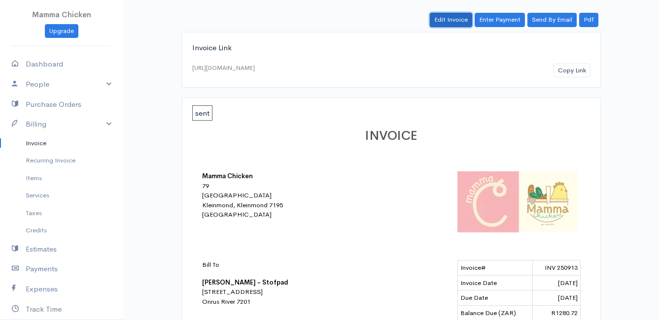
click at [451, 21] on link "Edit Invoice" at bounding box center [451, 20] width 42 height 14
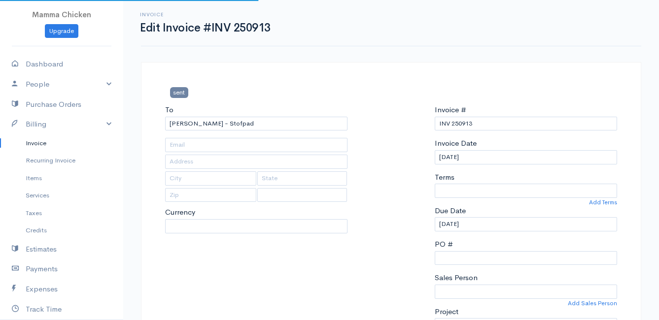
type input "15 van Blommestein Road"
type input "Onrus River"
type input "7201"
select select
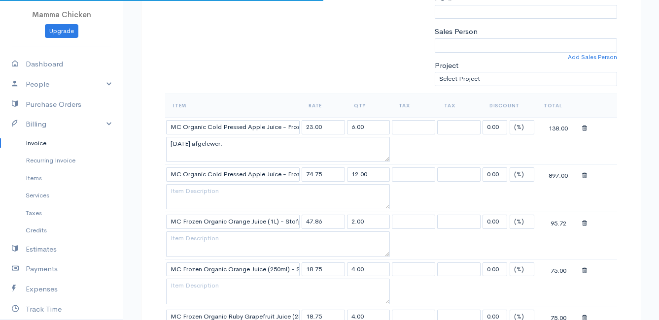
select select "[GEOGRAPHIC_DATA]"
select select "ZAR"
select select "0"
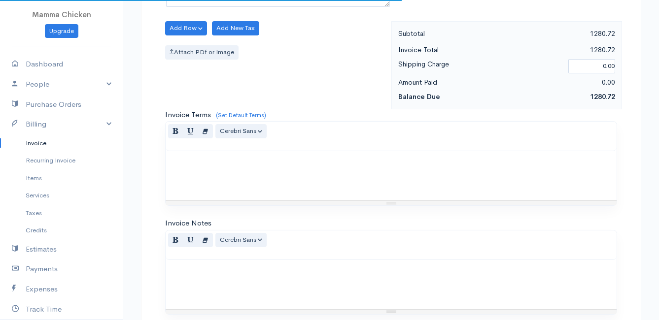
scroll to position [444, 0]
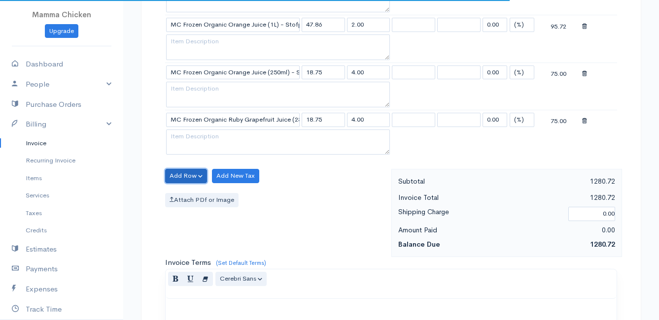
click at [190, 172] on button "Add Row" at bounding box center [186, 176] width 42 height 14
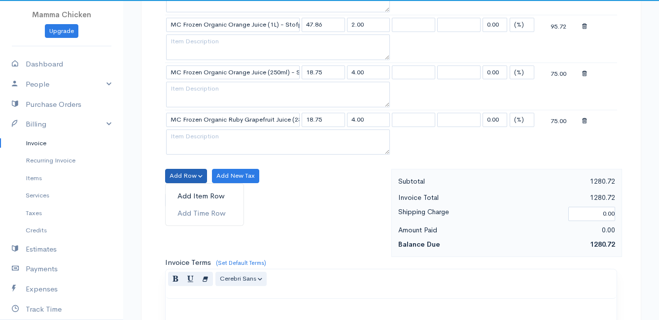
click at [196, 200] on link "Add Item Row" at bounding box center [205, 196] width 78 height 17
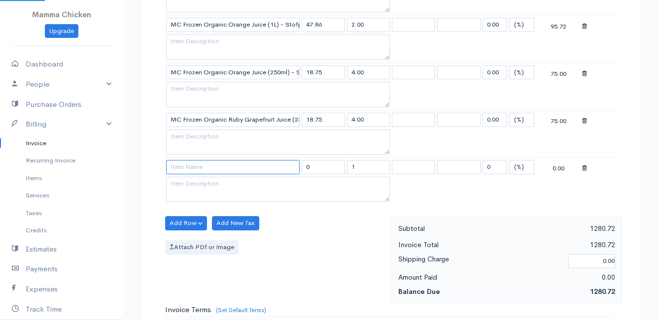
click at [194, 167] on input at bounding box center [233, 167] width 134 height 14
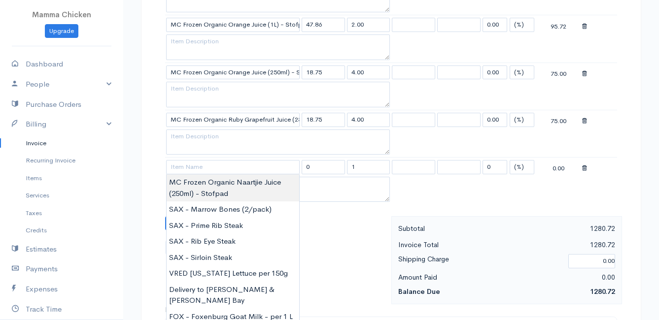
type input "MC Frozen Organic Naartjie Juice (250ml) - Stofpad"
type input "18.75"
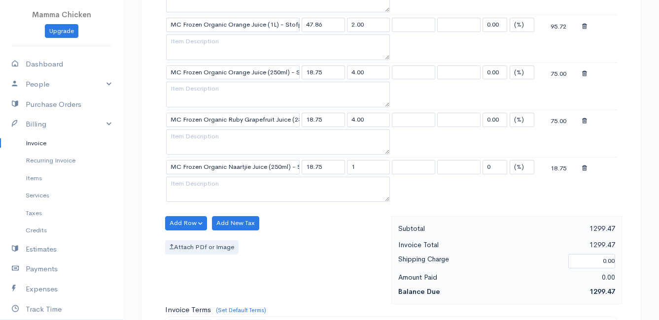
click at [210, 188] on body "Mamma Chicken Upgrade Dashboard People Clients Vendors Staff Users Purchase Ord…" at bounding box center [329, 101] width 659 height 1090
drag, startPoint x: 360, startPoint y: 165, endPoint x: 348, endPoint y: 167, distance: 12.4
click at [348, 167] on input "1" at bounding box center [368, 167] width 43 height 14
type input "4"
click at [320, 238] on div "Add Row Add Item Row Add Time Row Add New Tax Attach PDf or Image" at bounding box center [275, 260] width 231 height 88
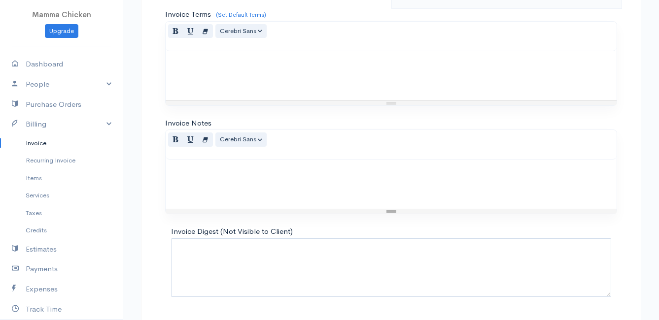
scroll to position [769, 0]
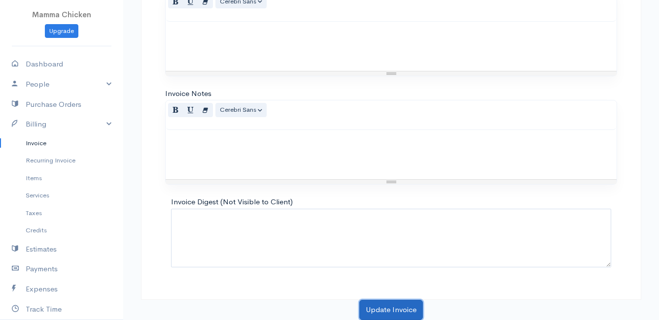
click at [397, 311] on button "Update Invoice" at bounding box center [391, 310] width 64 height 20
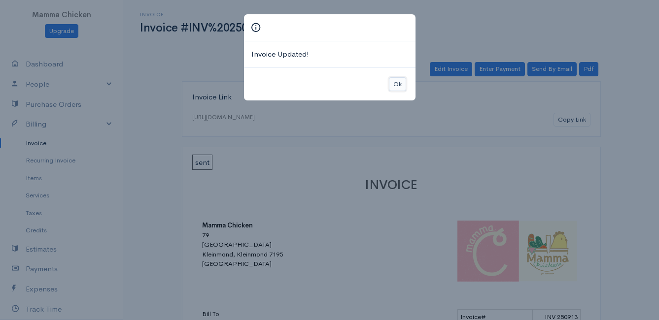
click at [396, 82] on button "Ok" at bounding box center [397, 84] width 17 height 14
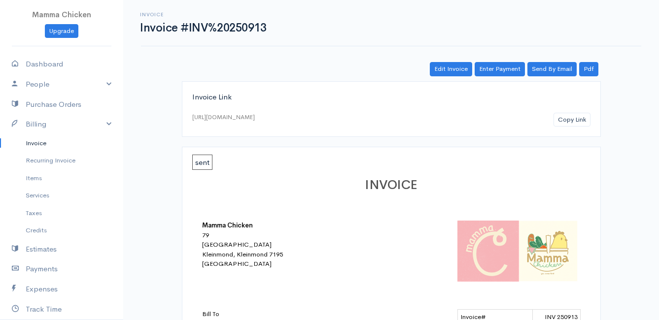
click at [38, 142] on link "Invoice" at bounding box center [61, 144] width 123 height 18
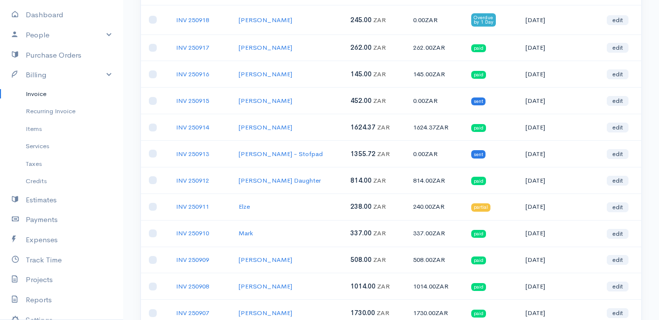
scroll to position [592, 0]
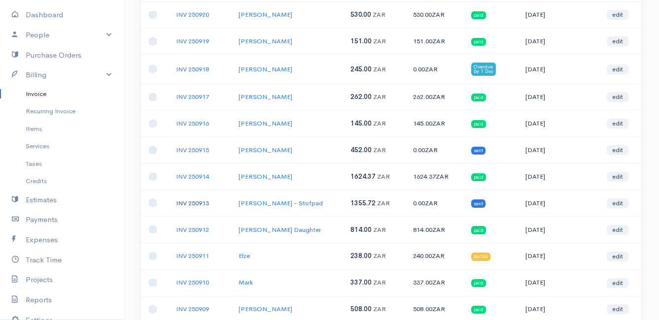
click at [200, 200] on link "INV 250913" at bounding box center [192, 203] width 33 height 8
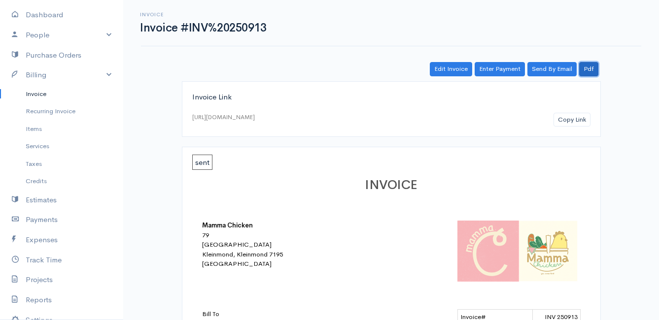
click at [592, 69] on link "Pdf" at bounding box center [588, 69] width 19 height 14
click at [54, 91] on link "Invoice" at bounding box center [61, 94] width 123 height 18
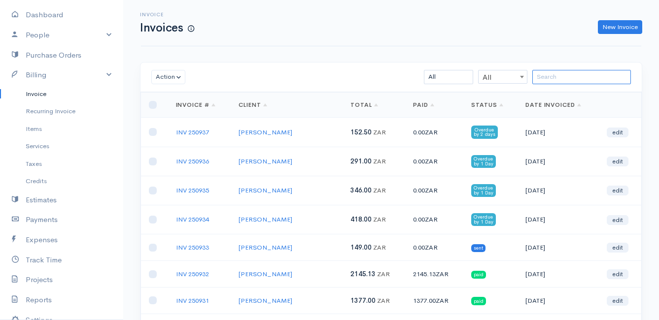
click at [545, 76] on input "search" at bounding box center [581, 77] width 99 height 14
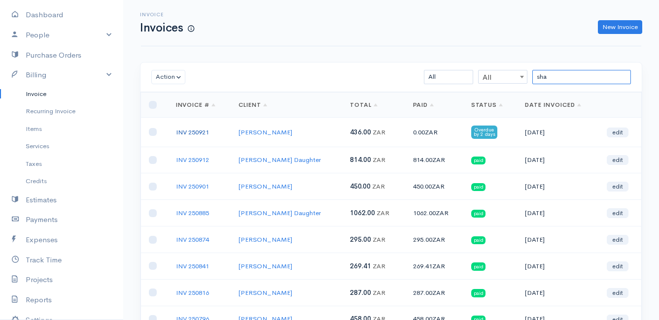
type input "sha"
click at [200, 130] on link "INV 250921" at bounding box center [192, 132] width 33 height 8
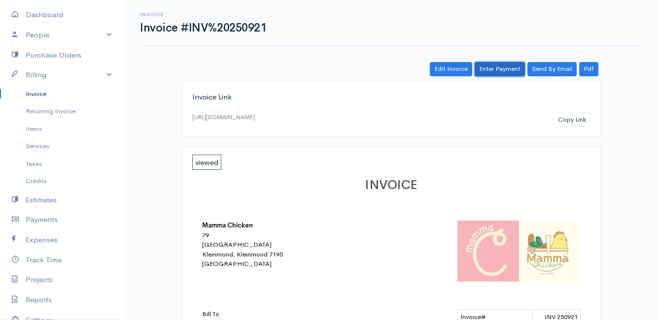
click at [505, 69] on link "Enter Payment" at bounding box center [500, 69] width 50 height 14
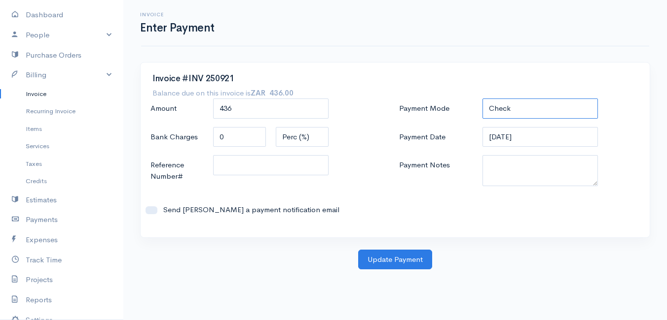
click at [515, 108] on select "Check Bank Transfer Credit Cash Debit ACH VISA MASTERCARD AMEX DISCOVER DINERS …" at bounding box center [539, 109] width 115 height 20
select select "Bank Transfer"
click at [482, 99] on select "Check Bank Transfer Credit Cash Debit ACH VISA MASTERCARD AMEX DISCOVER DINERS …" at bounding box center [539, 109] width 115 height 20
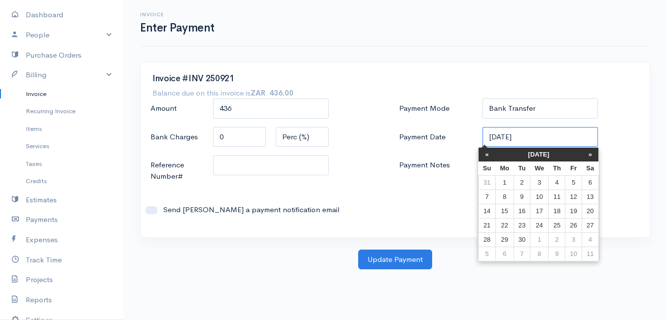
click at [546, 141] on input "[DATE]" at bounding box center [539, 137] width 115 height 20
drag, startPoint x: 538, startPoint y: 207, endPoint x: 527, endPoint y: 212, distance: 12.8
click at [538, 208] on td "17" at bounding box center [539, 211] width 18 height 14
type input "[DATE]"
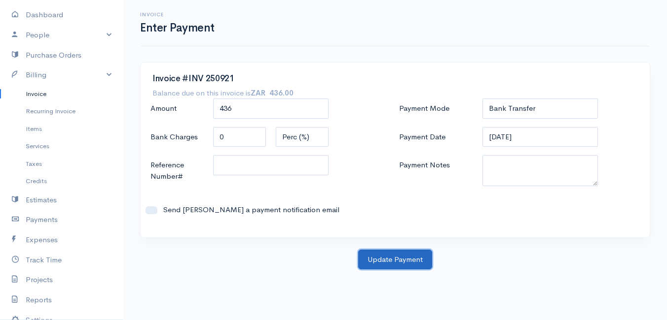
click at [389, 257] on button "Update Payment" at bounding box center [395, 260] width 74 height 20
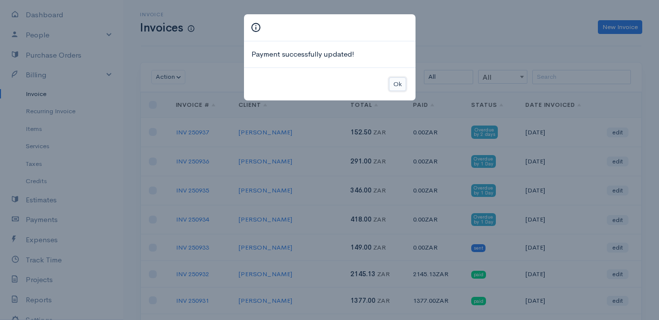
click at [397, 85] on button "Ok" at bounding box center [397, 84] width 17 height 14
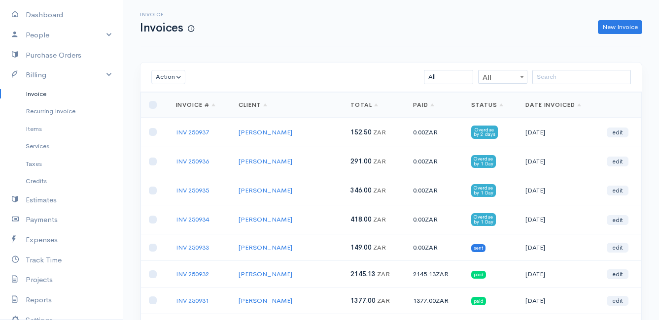
click at [337, 31] on div "New Invoice" at bounding box center [423, 27] width 448 height 14
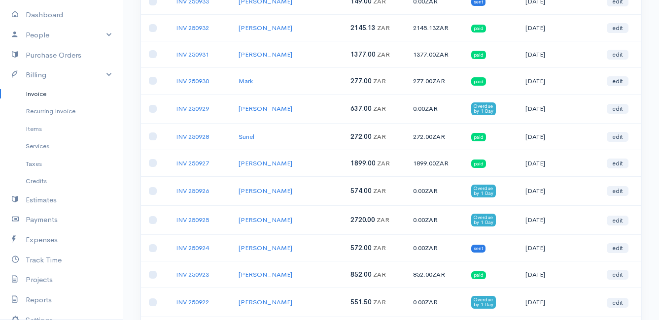
scroll to position [296, 0]
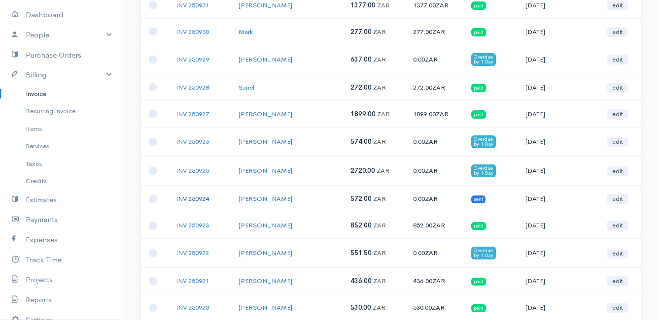
click at [183, 199] on link "INV 250924" at bounding box center [192, 199] width 33 height 8
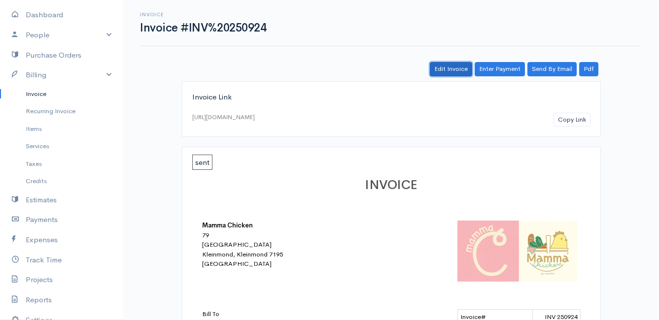
click at [453, 70] on link "Edit Invoice" at bounding box center [451, 69] width 42 height 14
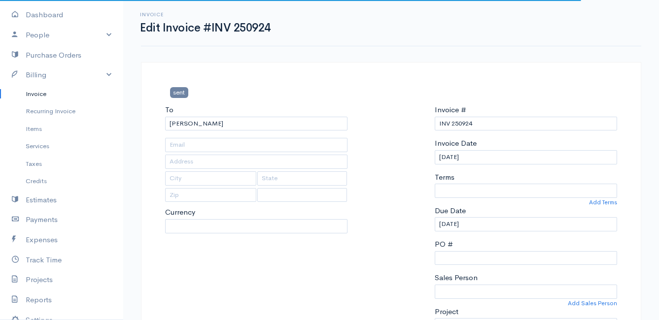
type input "32 Sepia Avenue"
type input "Vermont"
type input "7201"
select select
select select "0"
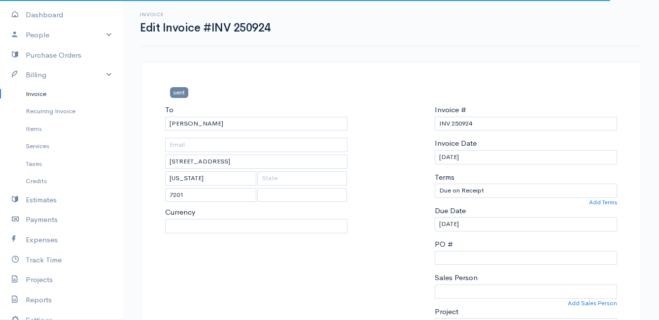
select select "[GEOGRAPHIC_DATA]"
select select "ZAR"
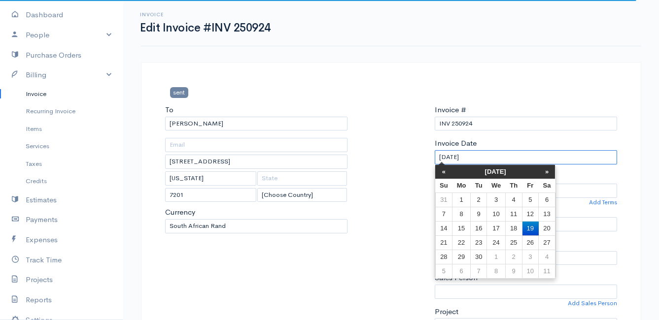
click at [496, 157] on input "[DATE]" at bounding box center [526, 157] width 182 height 14
click at [517, 229] on td "18" at bounding box center [513, 228] width 17 height 14
type input "[DATE]"
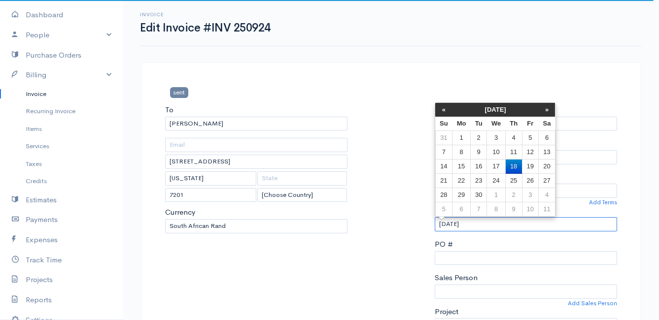
click at [503, 227] on input "[DATE]" at bounding box center [526, 224] width 182 height 14
click at [526, 164] on td "19" at bounding box center [530, 167] width 16 height 14
type input "[DATE]"
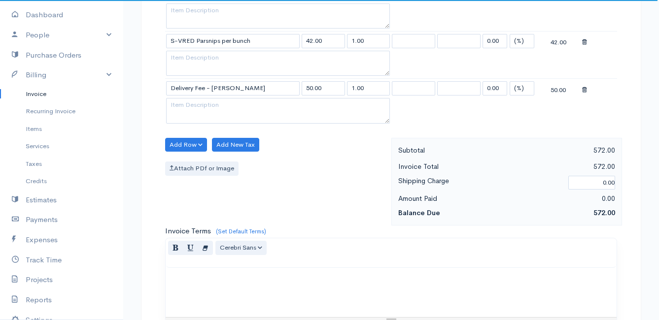
scroll to position [1006, 0]
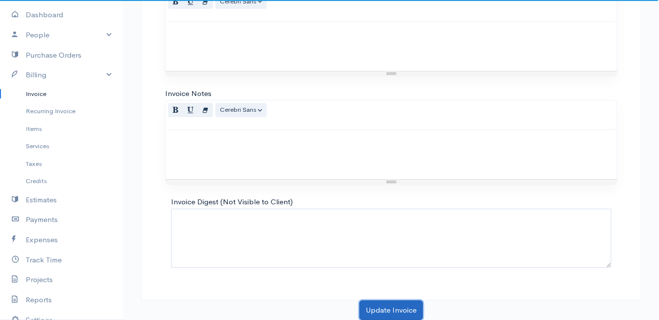
click at [385, 310] on button "Update Invoice" at bounding box center [391, 311] width 64 height 20
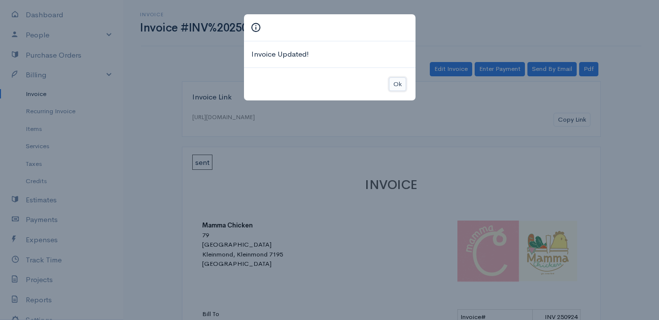
click at [399, 85] on button "Ok" at bounding box center [397, 84] width 17 height 14
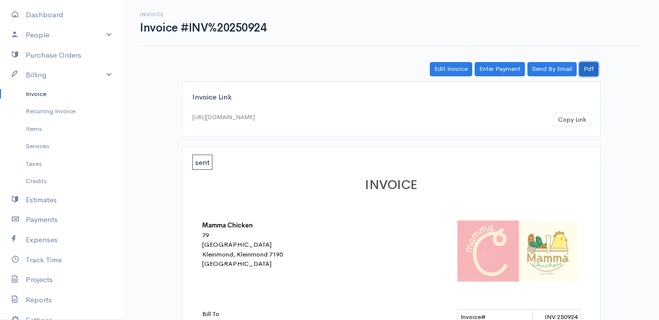
click at [591, 71] on link "Pdf" at bounding box center [588, 69] width 19 height 14
click at [36, 130] on link "Items" at bounding box center [61, 129] width 123 height 18
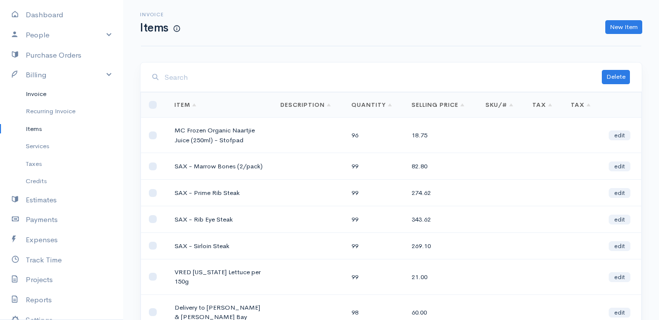
click at [45, 90] on link "Invoice" at bounding box center [61, 94] width 123 height 18
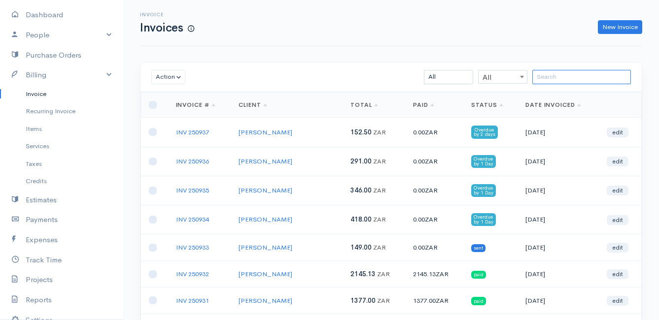
click at [542, 80] on input "search" at bounding box center [581, 77] width 99 height 14
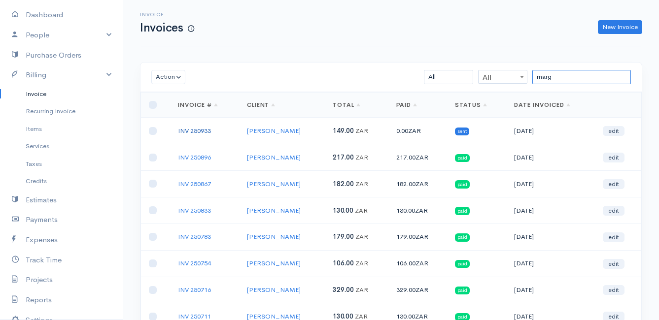
type input "marg"
click at [195, 132] on link "INV 250933" at bounding box center [194, 131] width 33 height 8
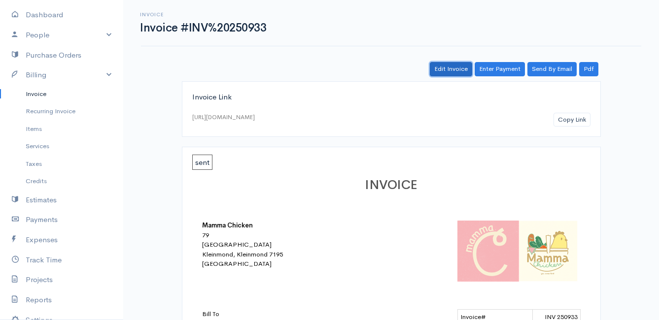
click at [454, 70] on link "Edit Invoice" at bounding box center [451, 69] width 42 height 14
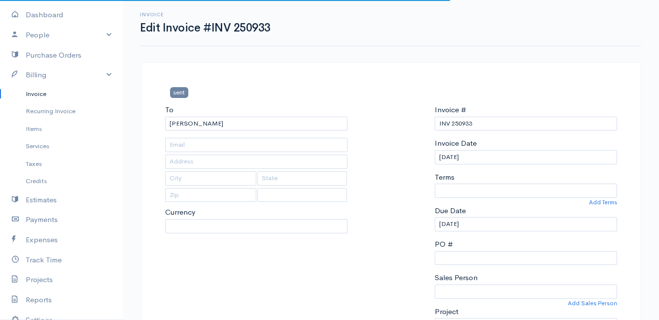
type input "16 Myrica Road"
type input "Bettys Bay"
type input "7195"
select select
select select "0"
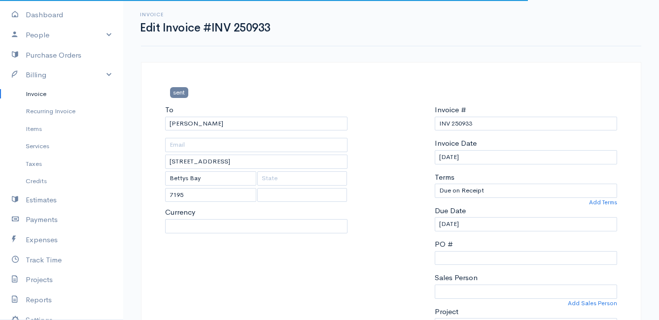
select select "[GEOGRAPHIC_DATA]"
select select "ZAR"
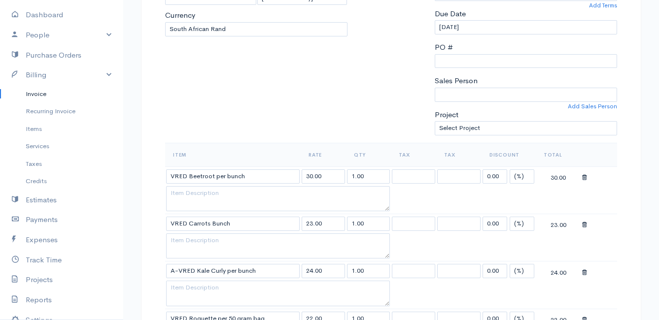
scroll to position [49, 0]
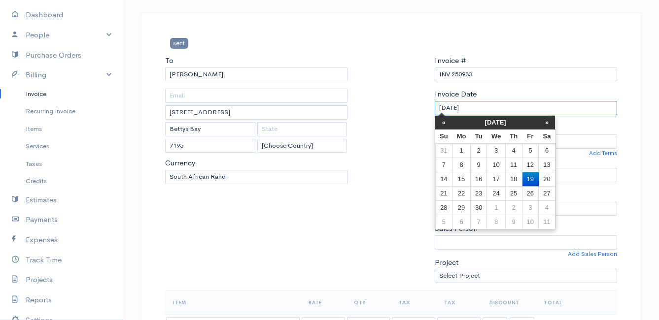
click at [502, 108] on input "[DATE]" at bounding box center [526, 108] width 182 height 14
click at [512, 180] on td "18" at bounding box center [513, 179] width 17 height 14
type input "[DATE]"
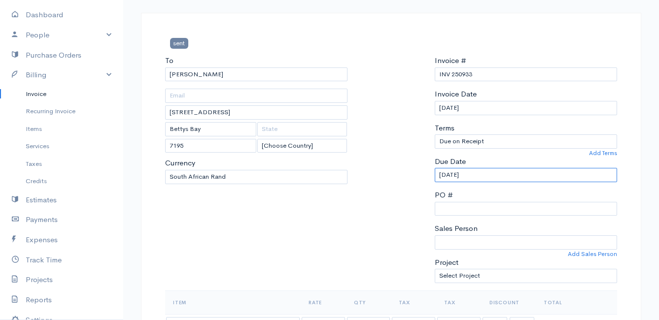
click at [508, 178] on input "[DATE]" at bounding box center [526, 175] width 182 height 14
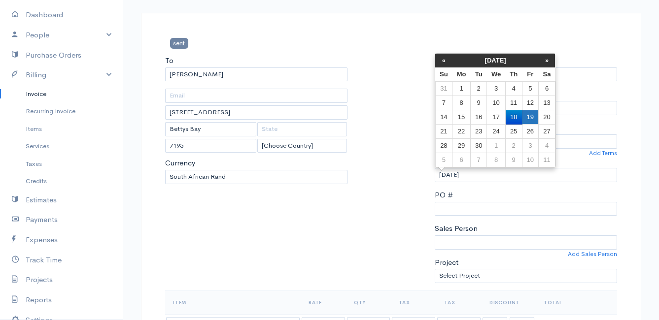
click at [531, 116] on td "19" at bounding box center [530, 117] width 16 height 14
type input "[DATE]"
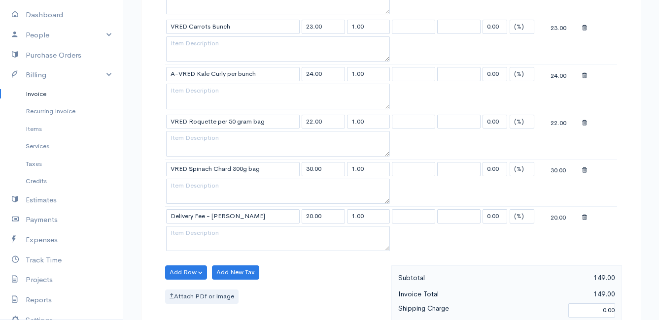
scroll to position [769, 0]
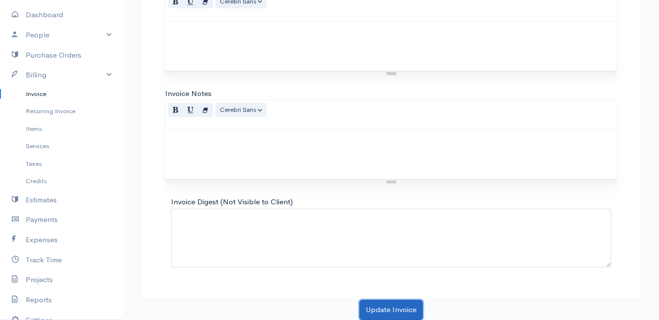
click at [382, 305] on button "Update Invoice" at bounding box center [391, 310] width 64 height 20
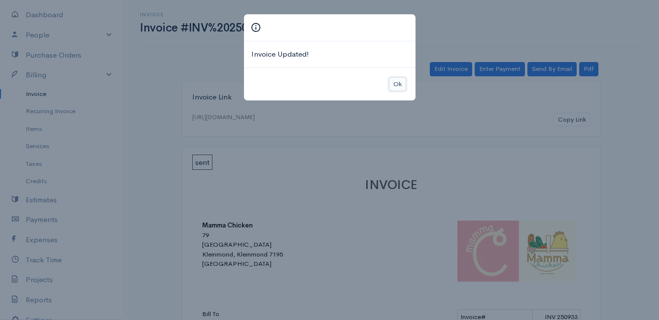
click at [400, 84] on button "Ok" at bounding box center [397, 84] width 17 height 14
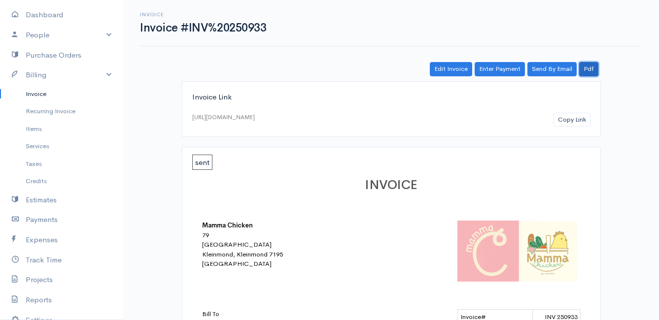
click at [589, 67] on link "Pdf" at bounding box center [588, 69] width 19 height 14
click at [34, 88] on link "Invoice" at bounding box center [61, 94] width 123 height 18
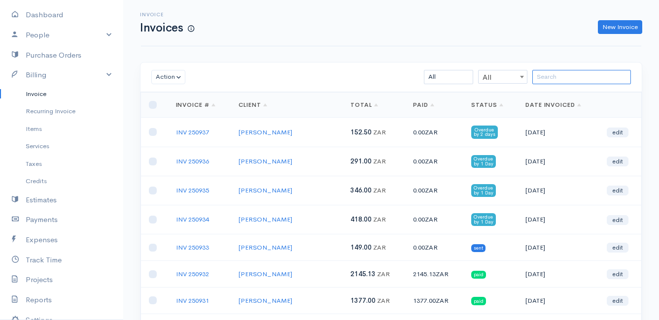
click at [564, 74] on input "search" at bounding box center [581, 77] width 99 height 14
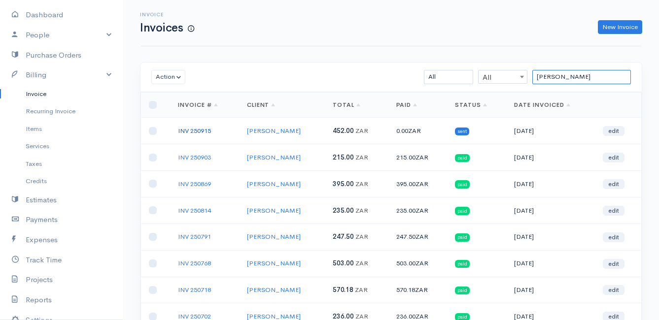
type input "ron"
click at [197, 130] on link "INV 250915" at bounding box center [194, 131] width 33 height 8
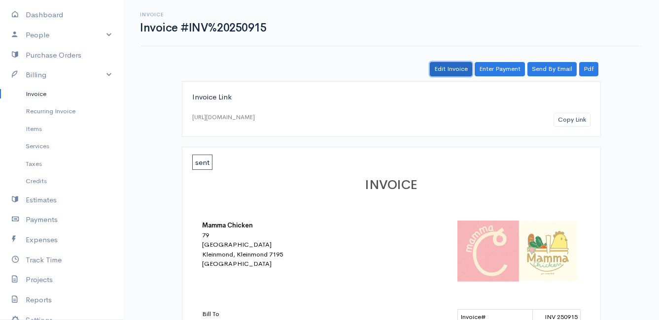
click at [452, 66] on link "Edit Invoice" at bounding box center [451, 69] width 42 height 14
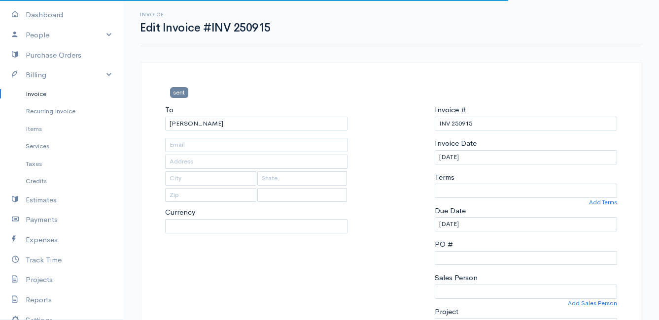
type input "38 Negester North, Chanteclaire Avenue"
type input "Onrust North"
type input "7201"
select select
select select "0"
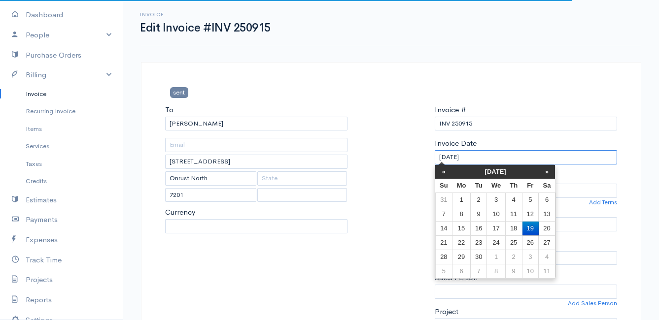
click at [492, 154] on input "[DATE]" at bounding box center [526, 157] width 182 height 14
select select "[GEOGRAPHIC_DATA]"
select select "ZAR"
click at [511, 226] on td "18" at bounding box center [513, 228] width 17 height 14
type input "[DATE]"
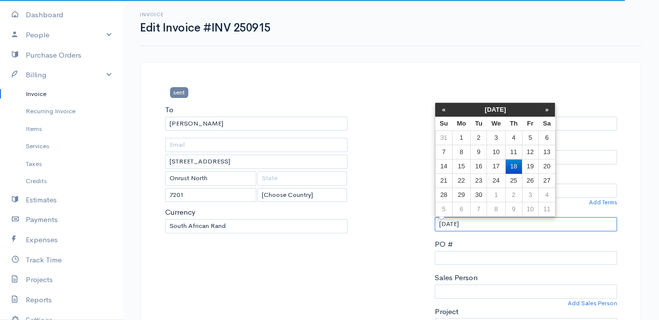
click at [490, 227] on input "[DATE]" at bounding box center [526, 224] width 182 height 14
click at [526, 166] on td "19" at bounding box center [530, 167] width 16 height 14
type input "[DATE]"
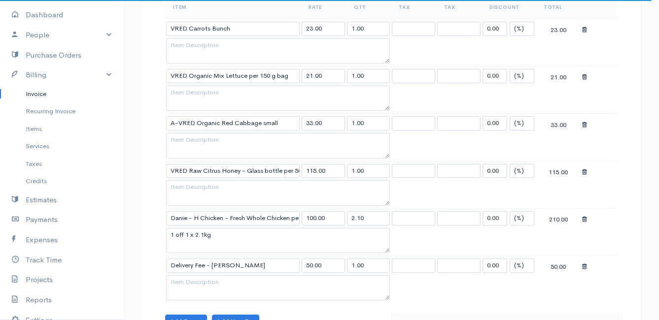
scroll to position [394, 0]
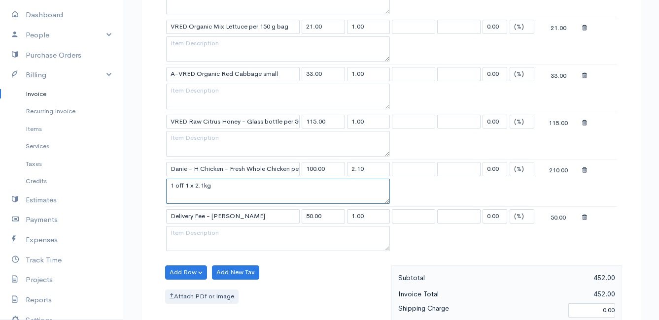
click at [205, 186] on textarea "1 off 1 x 2.1kg" at bounding box center [278, 192] width 224 height 26
type textarea "1 off 1 x 2kg"
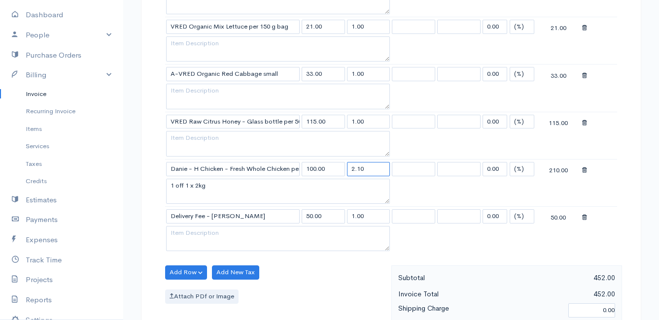
click at [373, 170] on input "2.10" at bounding box center [368, 169] width 43 height 14
type input "2"
click at [613, 139] on table "Item Rate Qty Tax Tax Discount Total VRED Carrots Bunch 23.00 1.00 0.00 (%) Fla…" at bounding box center [391, 100] width 452 height 309
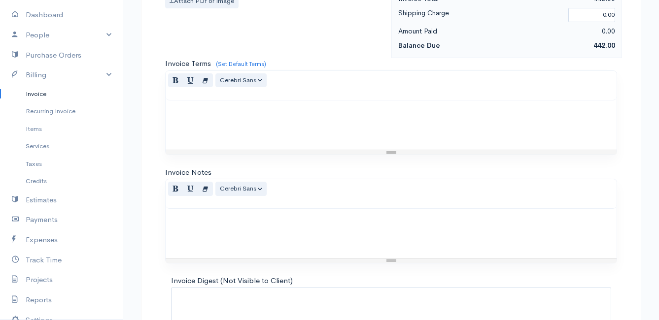
scroll to position [769, 0]
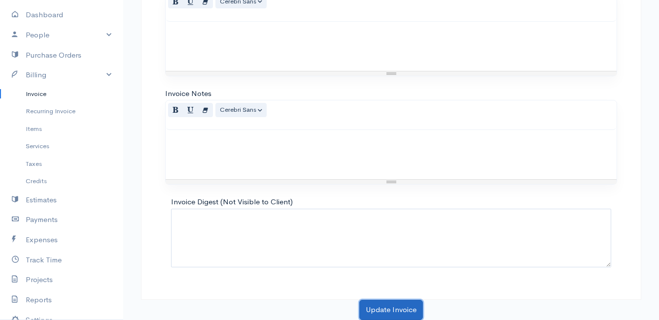
click at [403, 309] on button "Update Invoice" at bounding box center [391, 310] width 64 height 20
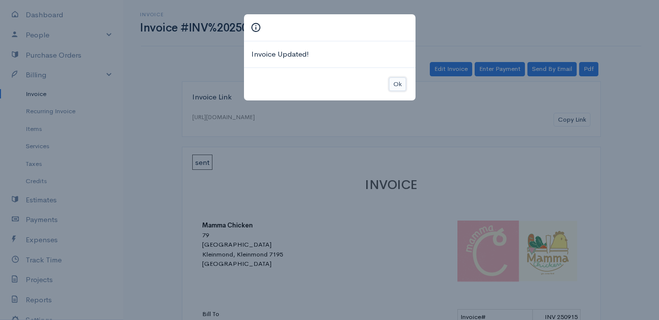
click at [398, 85] on button "Ok" at bounding box center [397, 84] width 17 height 14
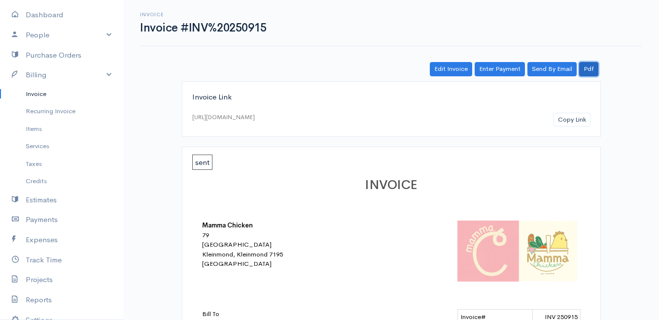
click at [593, 71] on link "Pdf" at bounding box center [588, 69] width 19 height 14
click at [38, 9] on link "Dashboard" at bounding box center [61, 15] width 123 height 20
select select "thistoyear"
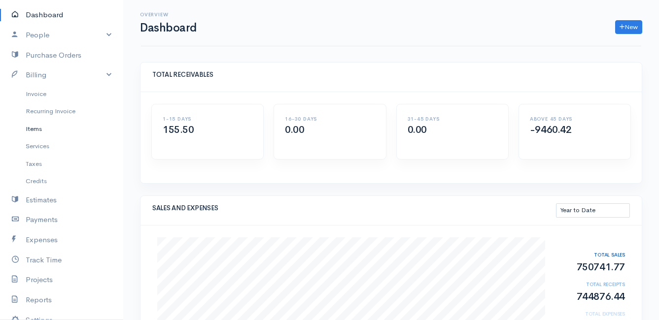
click at [37, 129] on link "Items" at bounding box center [61, 129] width 123 height 18
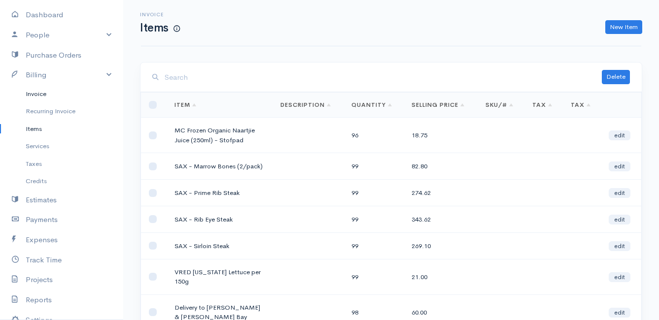
click at [37, 93] on link "Invoice" at bounding box center [61, 94] width 123 height 18
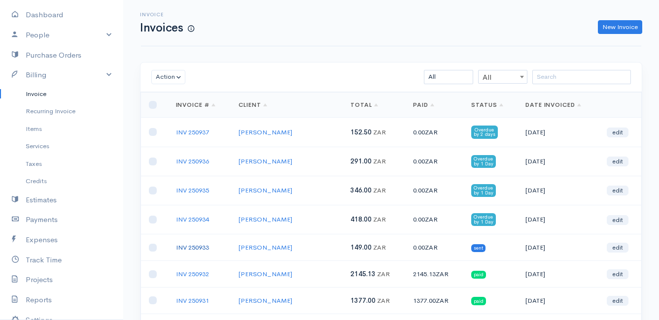
click at [195, 250] on link "INV 250933" at bounding box center [192, 248] width 33 height 8
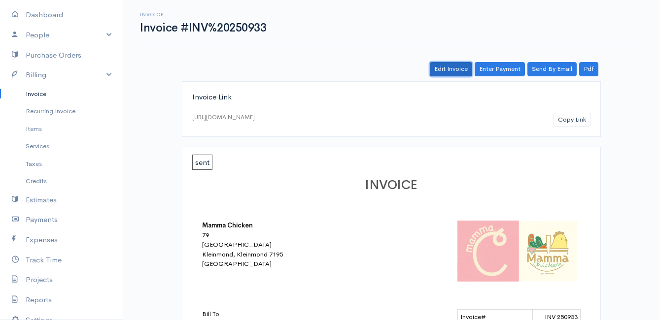
click at [447, 67] on link "Edit Invoice" at bounding box center [451, 69] width 42 height 14
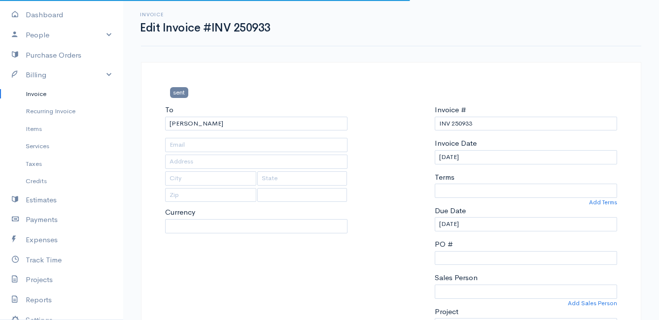
type input "16 Myrica Road"
type input "Bettys Bay"
type input "7195"
select select
select select "[GEOGRAPHIC_DATA]"
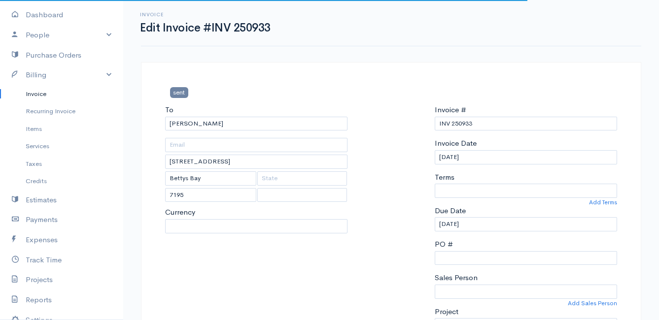
select select "0"
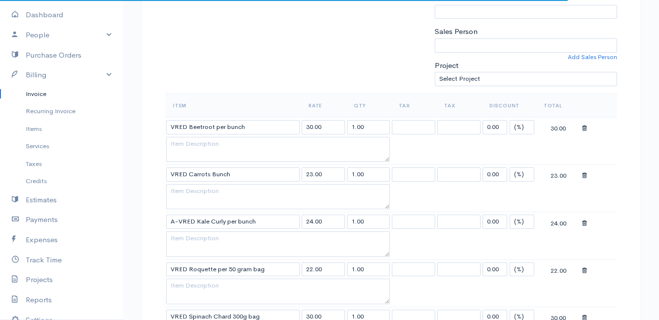
select select "ZAR"
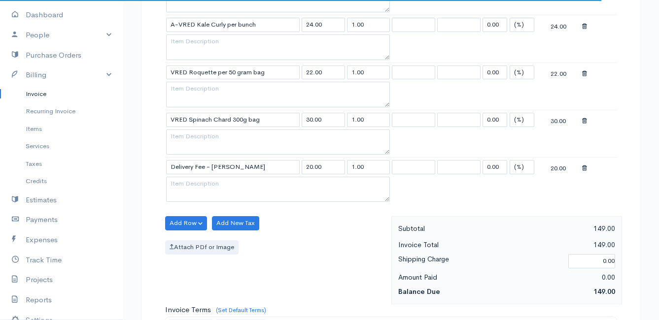
scroll to position [493, 0]
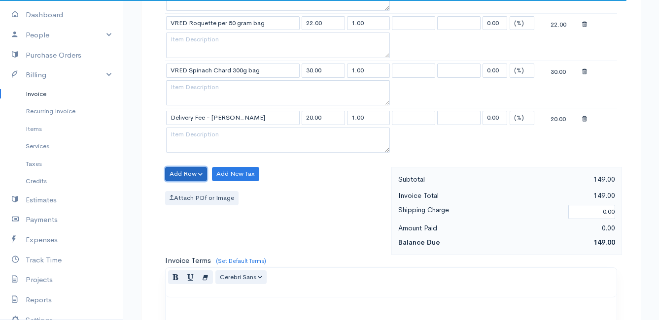
click at [187, 174] on button "Add Row" at bounding box center [186, 174] width 42 height 14
click at [194, 191] on link "Add Item Row" at bounding box center [205, 194] width 78 height 17
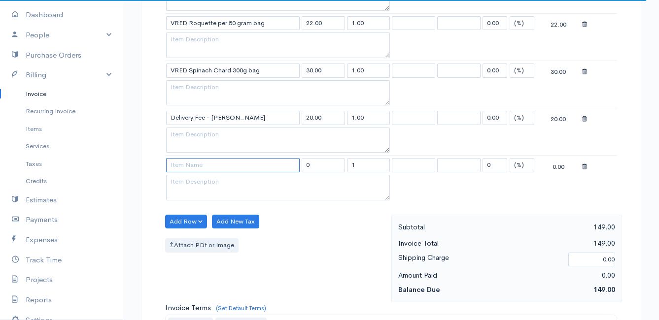
click at [198, 170] on input at bounding box center [233, 165] width 134 height 14
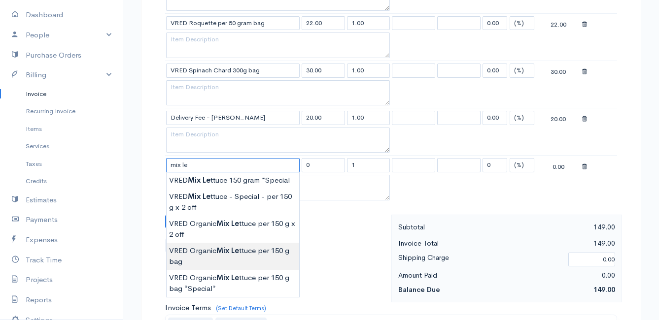
type input "VRED Organic Mix Lettuce per 150 g bag"
type input "21.00"
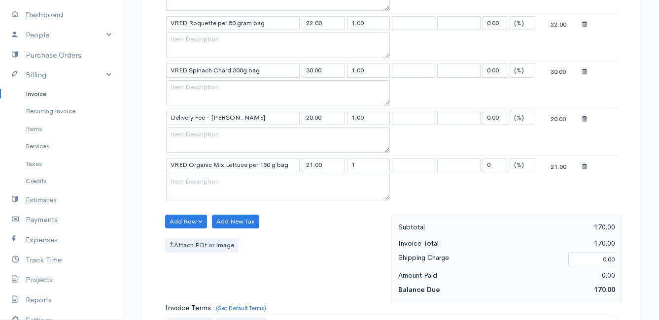
click at [253, 254] on body "Mamma Chicken Upgrade Dashboard People Clients Vendors Staff Users Purchase Ord…" at bounding box center [329, 75] width 659 height 1137
drag, startPoint x: 363, startPoint y: 168, endPoint x: 343, endPoint y: 169, distance: 20.3
click at [343, 169] on tr "VRED Organic Mix Lettuce per 150 g bag 21.00 1 0 (%) Flat 21.00" at bounding box center [391, 165] width 452 height 19
type input "3"
click at [591, 137] on table "Item Rate Qty Tax Tax Discount Total VRED Beetroot per bunch 30.00 1.00 0.00 (%…" at bounding box center [391, 25] width 452 height 356
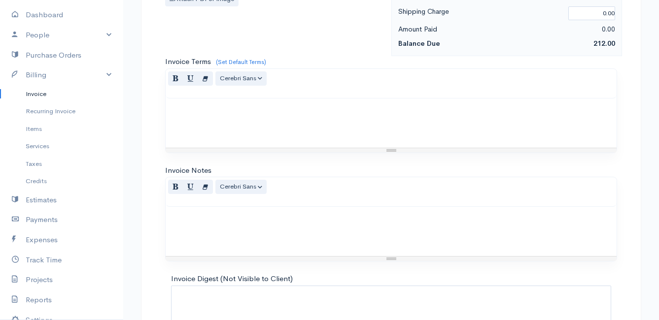
scroll to position [816, 0]
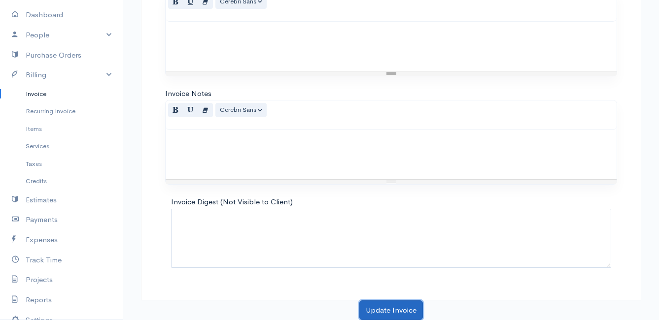
click at [383, 307] on button "Update Invoice" at bounding box center [391, 311] width 64 height 20
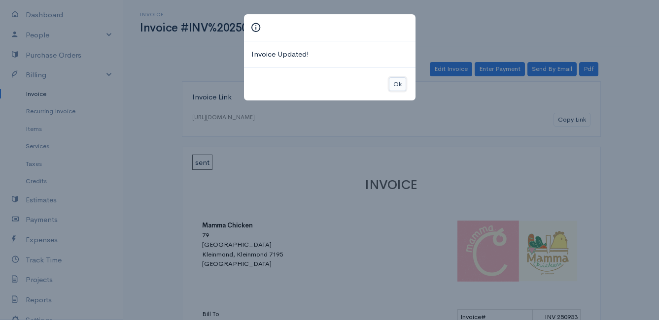
click at [396, 86] on button "Ok" at bounding box center [397, 84] width 17 height 14
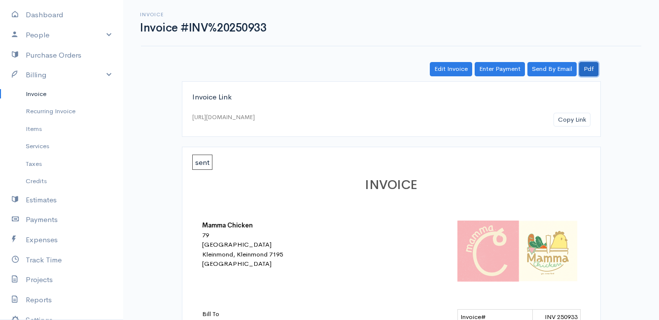
click at [585, 71] on link "Pdf" at bounding box center [588, 69] width 19 height 14
click at [38, 92] on link "Invoice" at bounding box center [61, 94] width 123 height 18
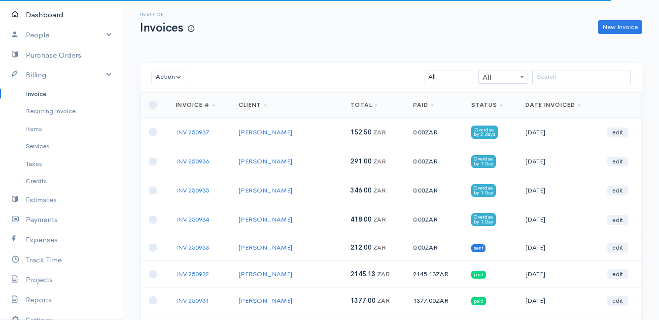
click at [41, 20] on link "Dashboard" at bounding box center [61, 15] width 123 height 20
select select "thistoyear"
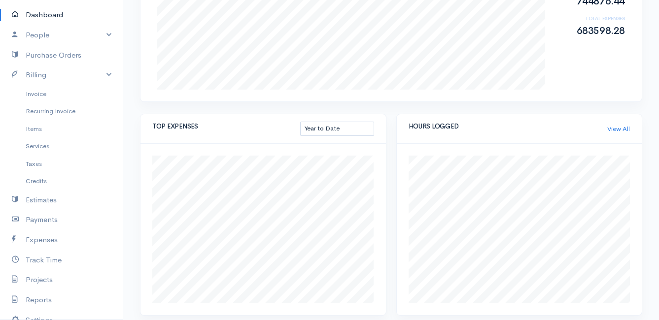
scroll to position [148, 0]
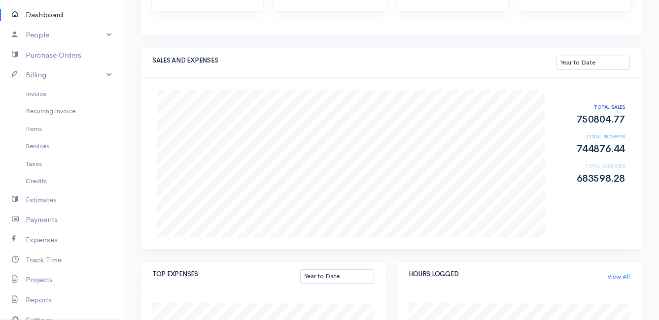
click at [377, 86] on div "Aug Sales 86953.99 Receipts 90777.99 Expenses 95294.44 TOTAL SALES 750804.77 TO…" at bounding box center [391, 164] width 501 height 172
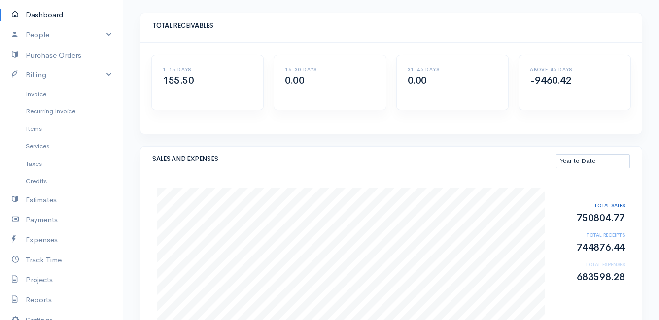
scroll to position [0, 0]
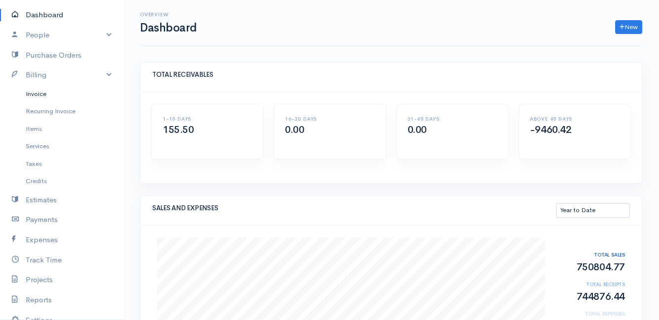
click at [44, 93] on link "Invoice" at bounding box center [61, 94] width 123 height 18
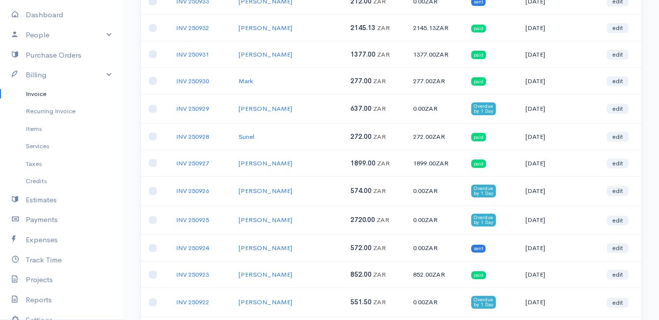
scroll to position [296, 0]
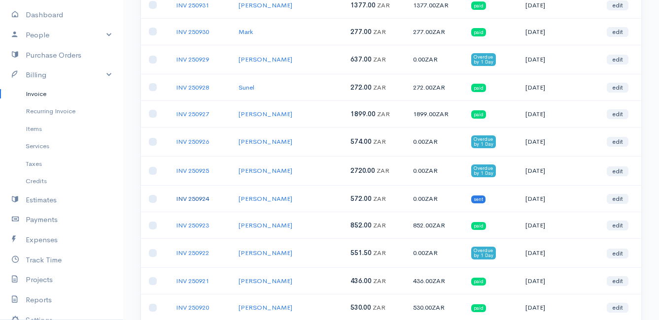
click at [198, 200] on link "INV 250924" at bounding box center [192, 199] width 33 height 8
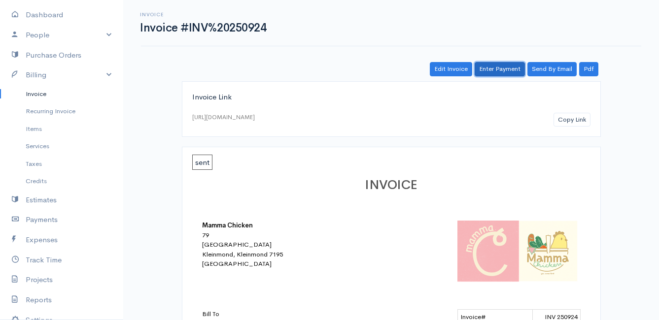
click at [502, 68] on link "Enter Payment" at bounding box center [500, 69] width 50 height 14
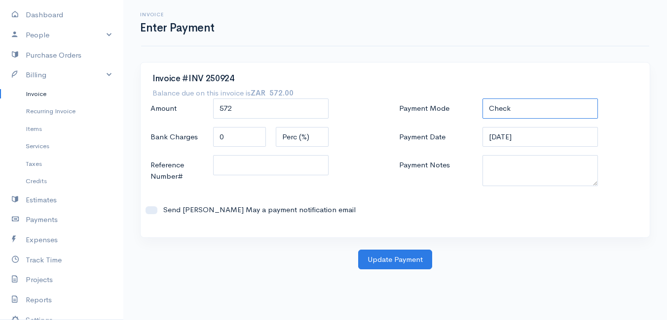
click at [512, 103] on select "Check Bank Transfer Credit Cash Debit ACH VISA MASTERCARD AMEX DISCOVER DINERS …" at bounding box center [539, 109] width 115 height 20
select select "Bank Transfer"
click at [482, 99] on select "Check Bank Transfer Credit Cash Debit ACH VISA MASTERCARD AMEX DISCOVER DINERS …" at bounding box center [539, 109] width 115 height 20
click at [394, 262] on button "Update Payment" at bounding box center [395, 260] width 74 height 20
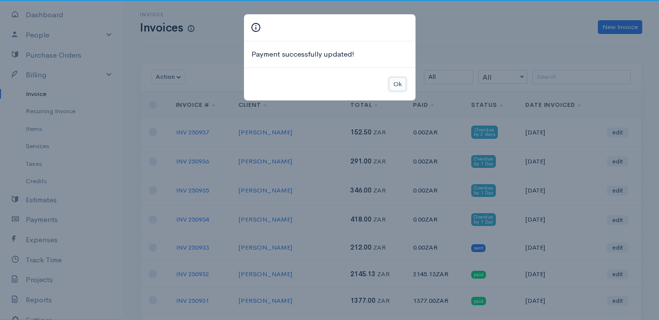
click at [403, 81] on button "Ok" at bounding box center [397, 84] width 17 height 14
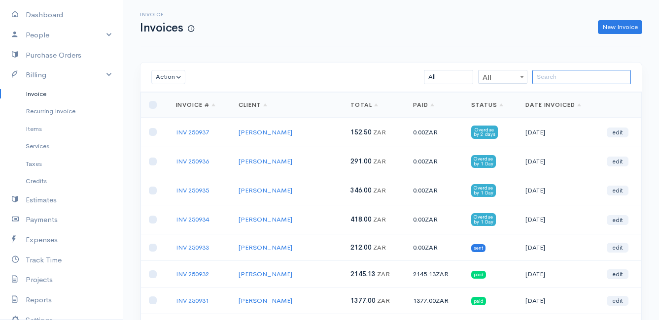
click at [560, 77] on input "search" at bounding box center [581, 77] width 99 height 14
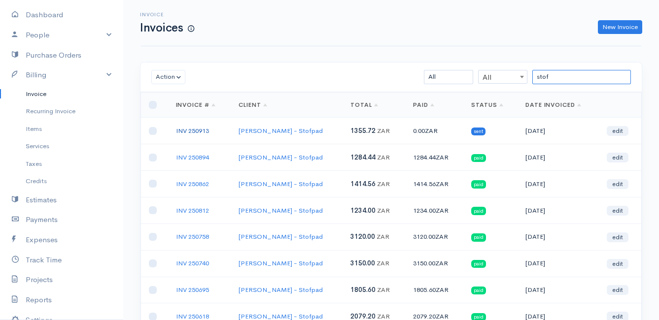
type input "stof"
click at [189, 130] on link "INV 250913" at bounding box center [192, 131] width 33 height 8
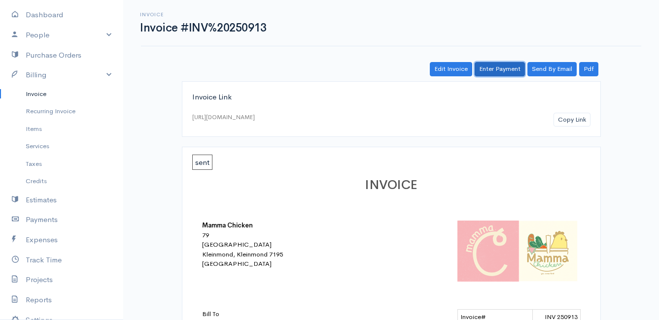
click at [504, 69] on link "Enter Payment" at bounding box center [500, 69] width 50 height 14
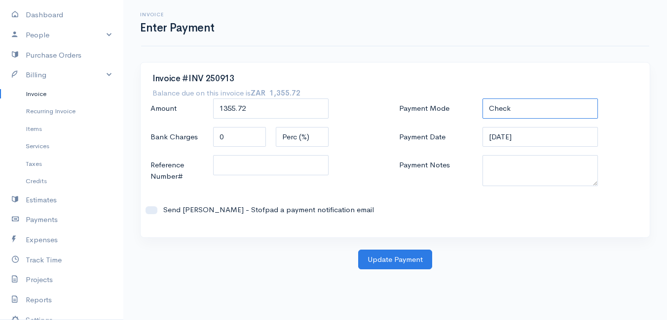
click at [521, 106] on select "Check Bank Transfer Credit Cash Debit ACH VISA MASTERCARD AMEX DISCOVER DINERS …" at bounding box center [539, 109] width 115 height 20
select select "Bank Transfer"
click at [482, 99] on select "Check Bank Transfer Credit Cash Debit ACH VISA MASTERCARD AMEX DISCOVER DINERS …" at bounding box center [539, 109] width 115 height 20
click at [399, 257] on button "Update Payment" at bounding box center [395, 260] width 74 height 20
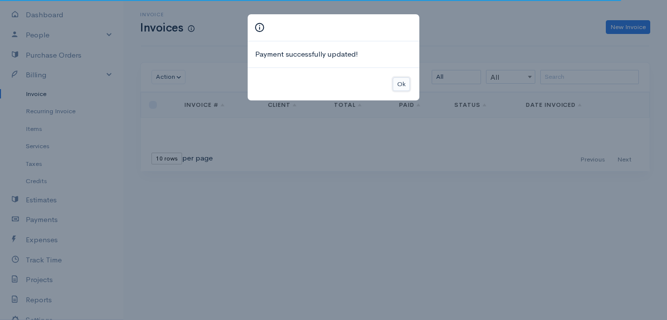
click at [403, 84] on button "Ok" at bounding box center [400, 84] width 17 height 14
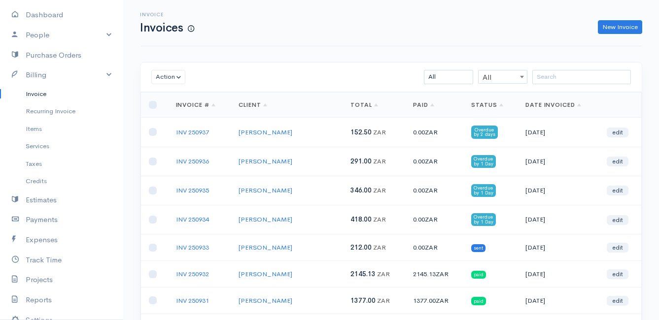
click at [406, 159] on td "0.00 ZAR" at bounding box center [434, 161] width 58 height 29
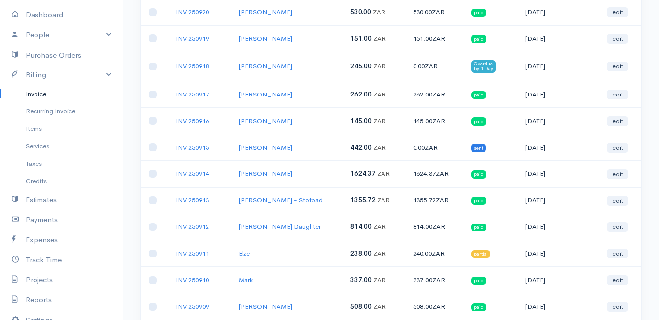
scroll to position [542, 0]
